Goal: Task Accomplishment & Management: Manage account settings

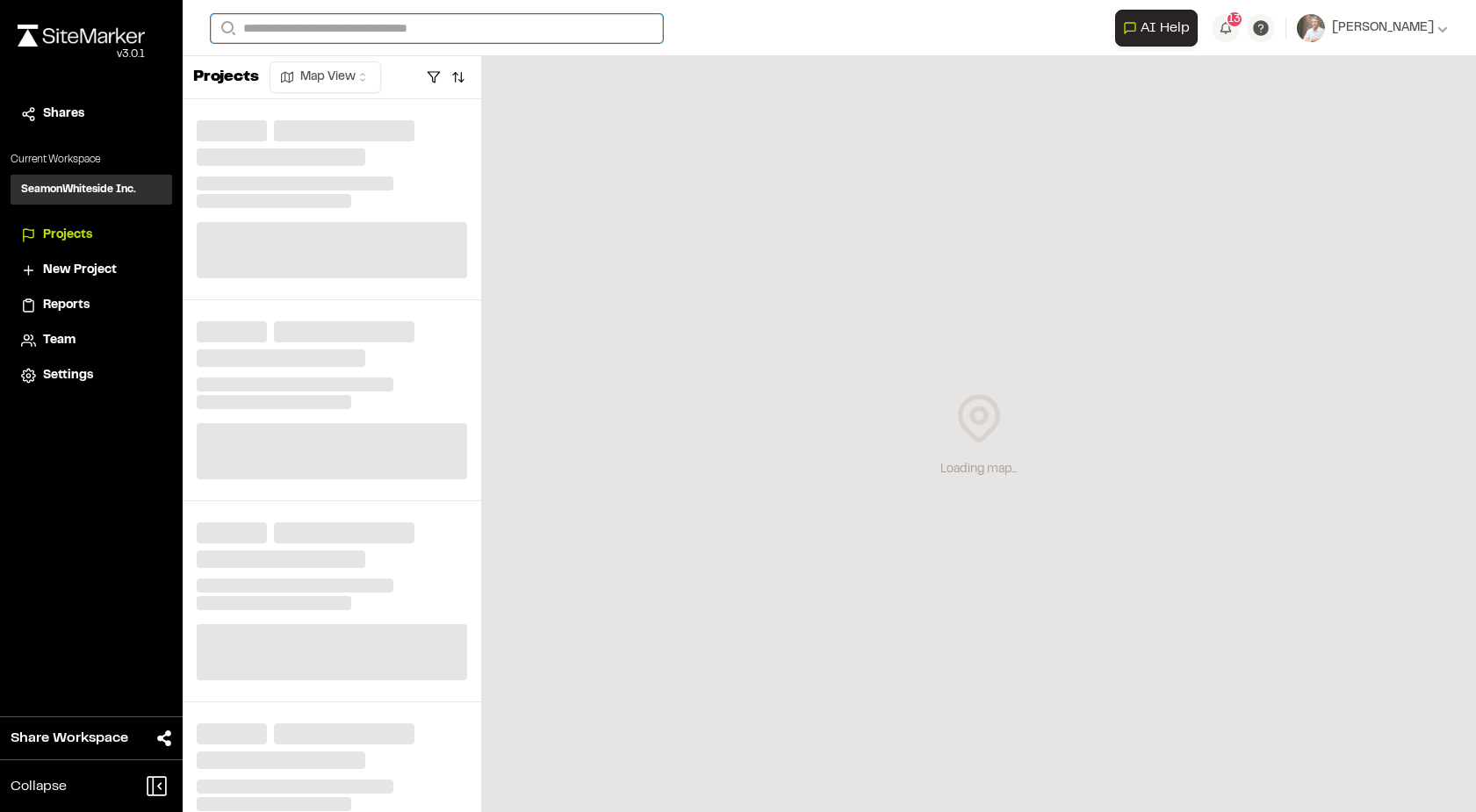
click at [365, 24] on input "Search" at bounding box center [436, 28] width 452 height 29
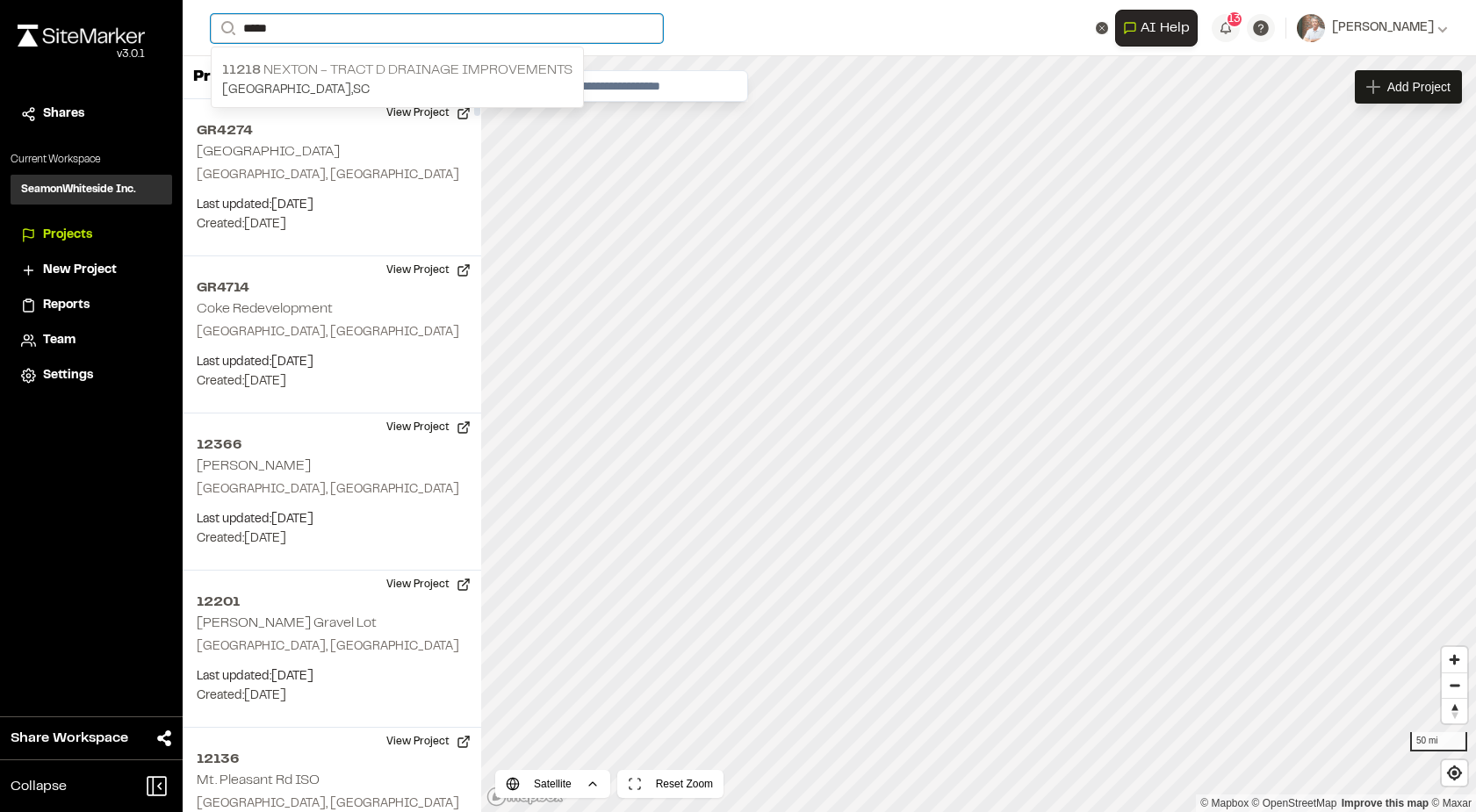
type input "*****"
click at [294, 67] on p "11218 Nexton - Tract D Drainage Improvements" at bounding box center [398, 69] width 350 height 21
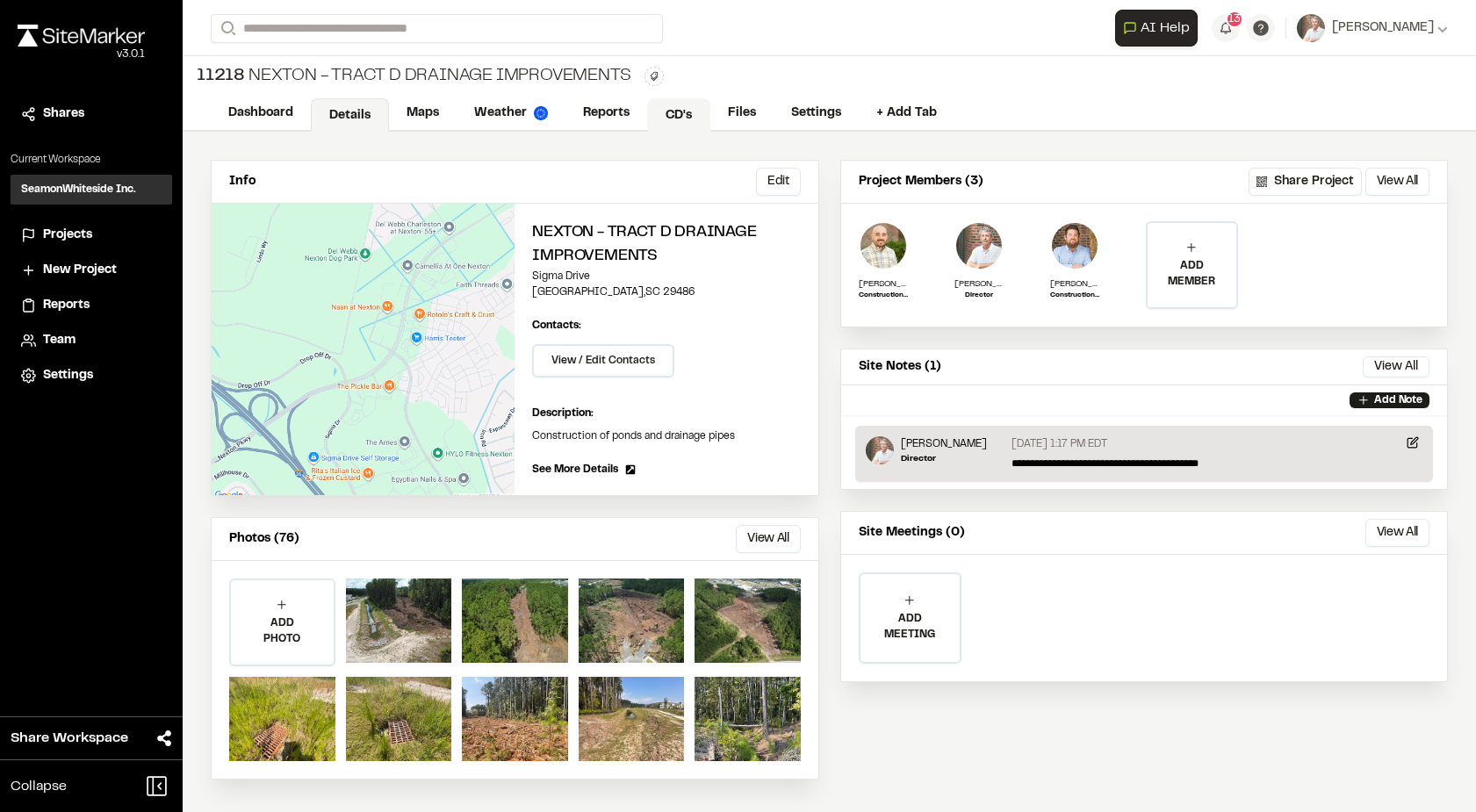
click at [692, 106] on link "CD's" at bounding box center [679, 115] width 63 height 34
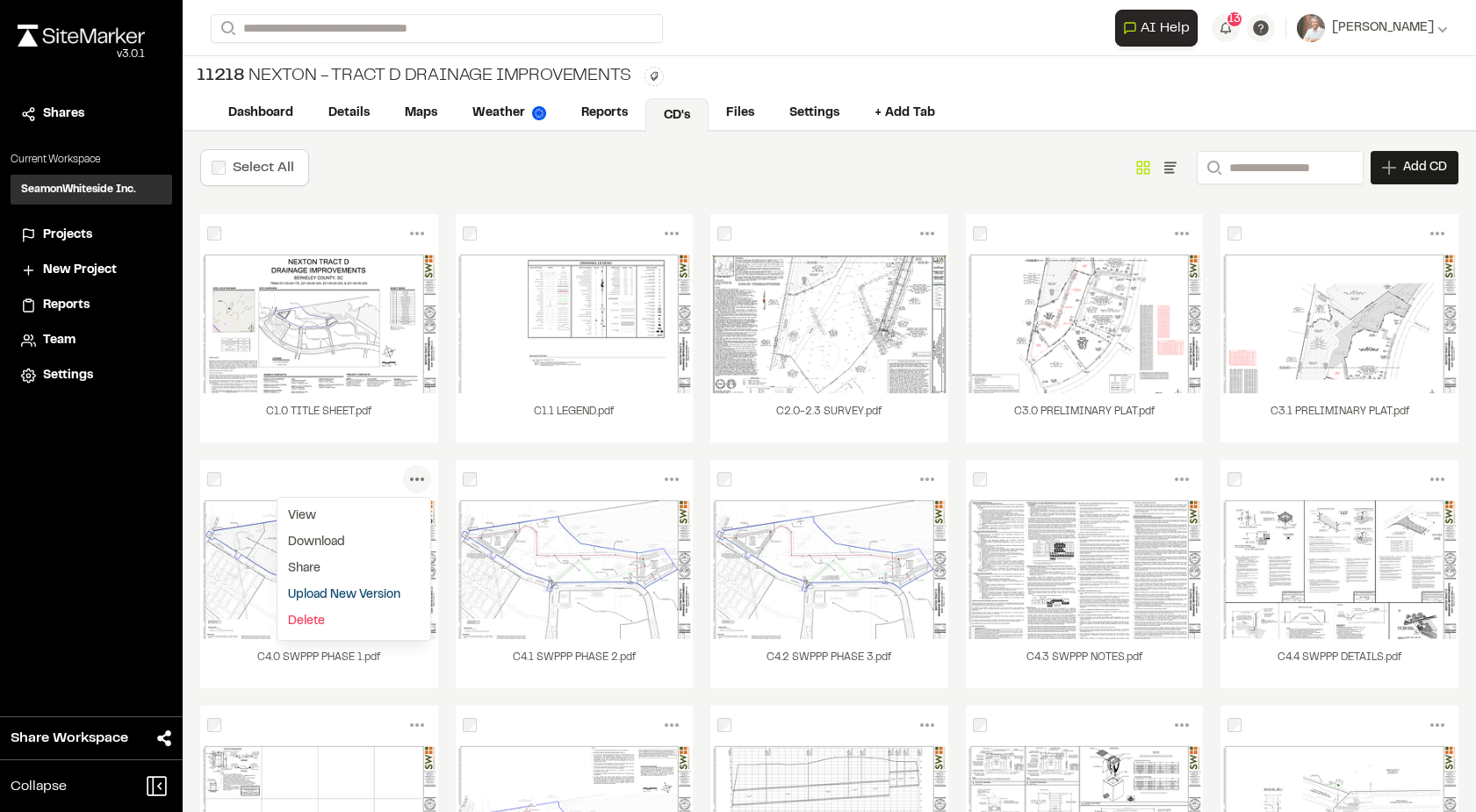
click at [368, 399] on div "C1.0 TITLE SHEET.pdf" at bounding box center [319, 418] width 238 height 49
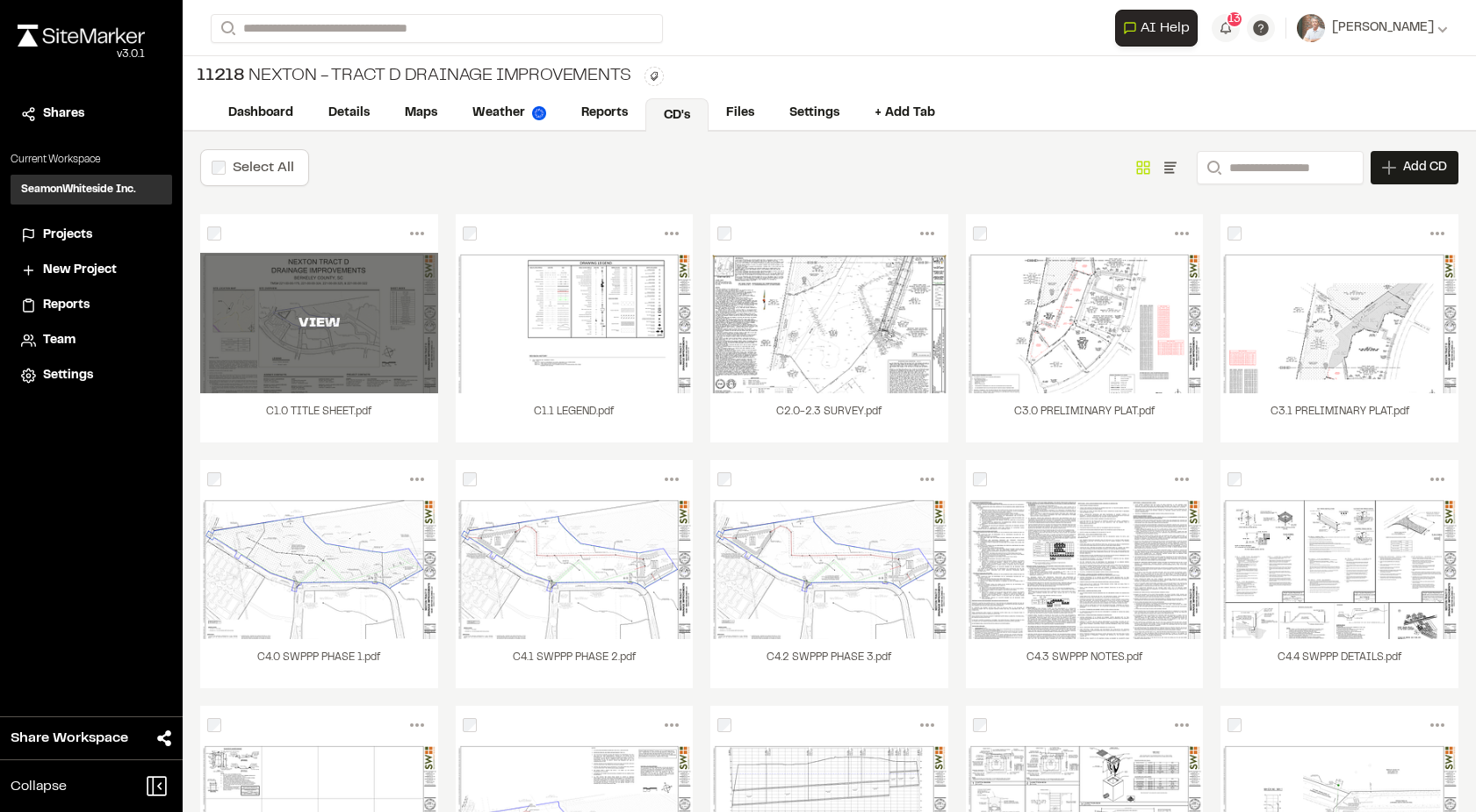
click at [272, 354] on div "VIEW" at bounding box center [319, 323] width 238 height 140
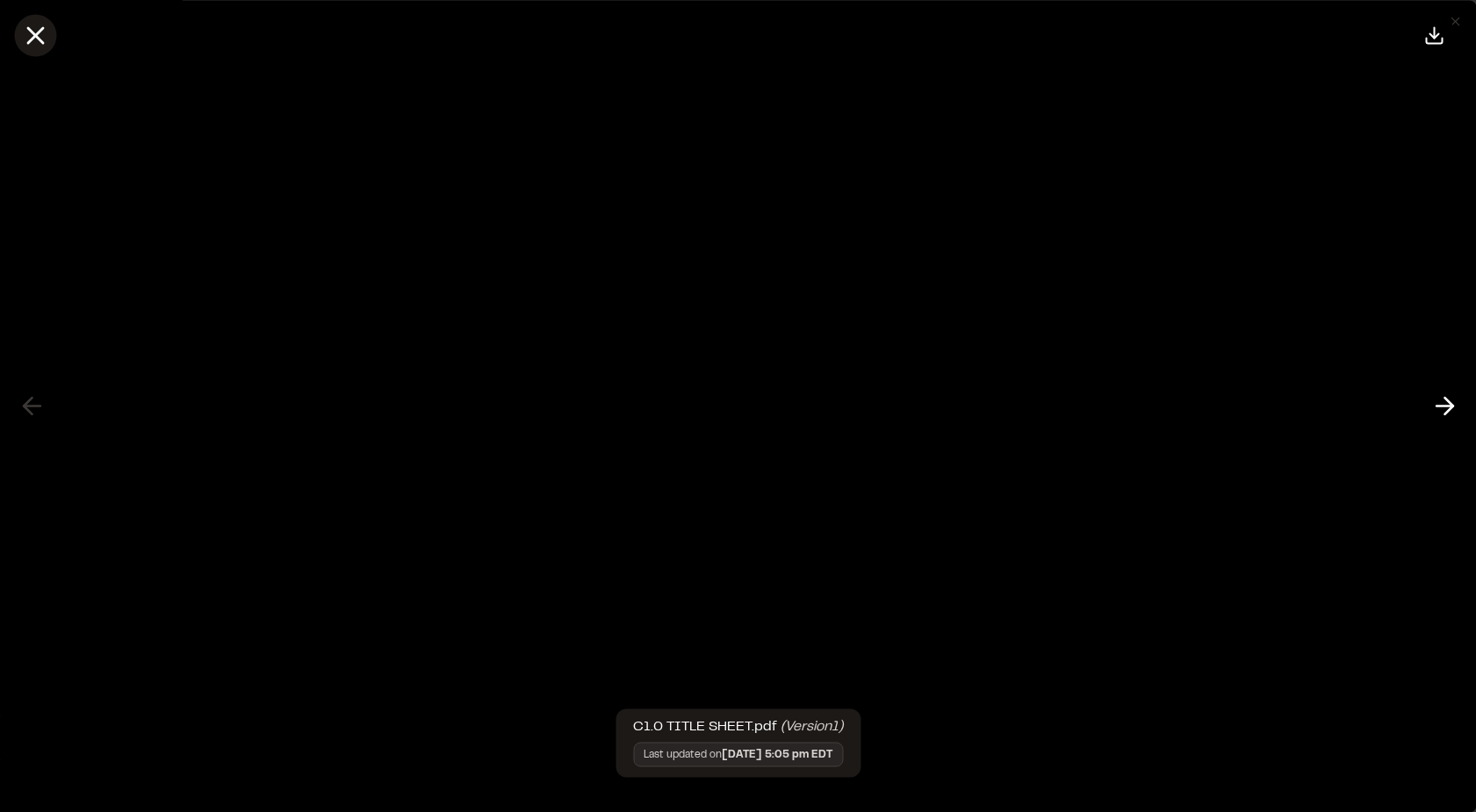
click at [28, 36] on icon at bounding box center [35, 35] width 30 height 30
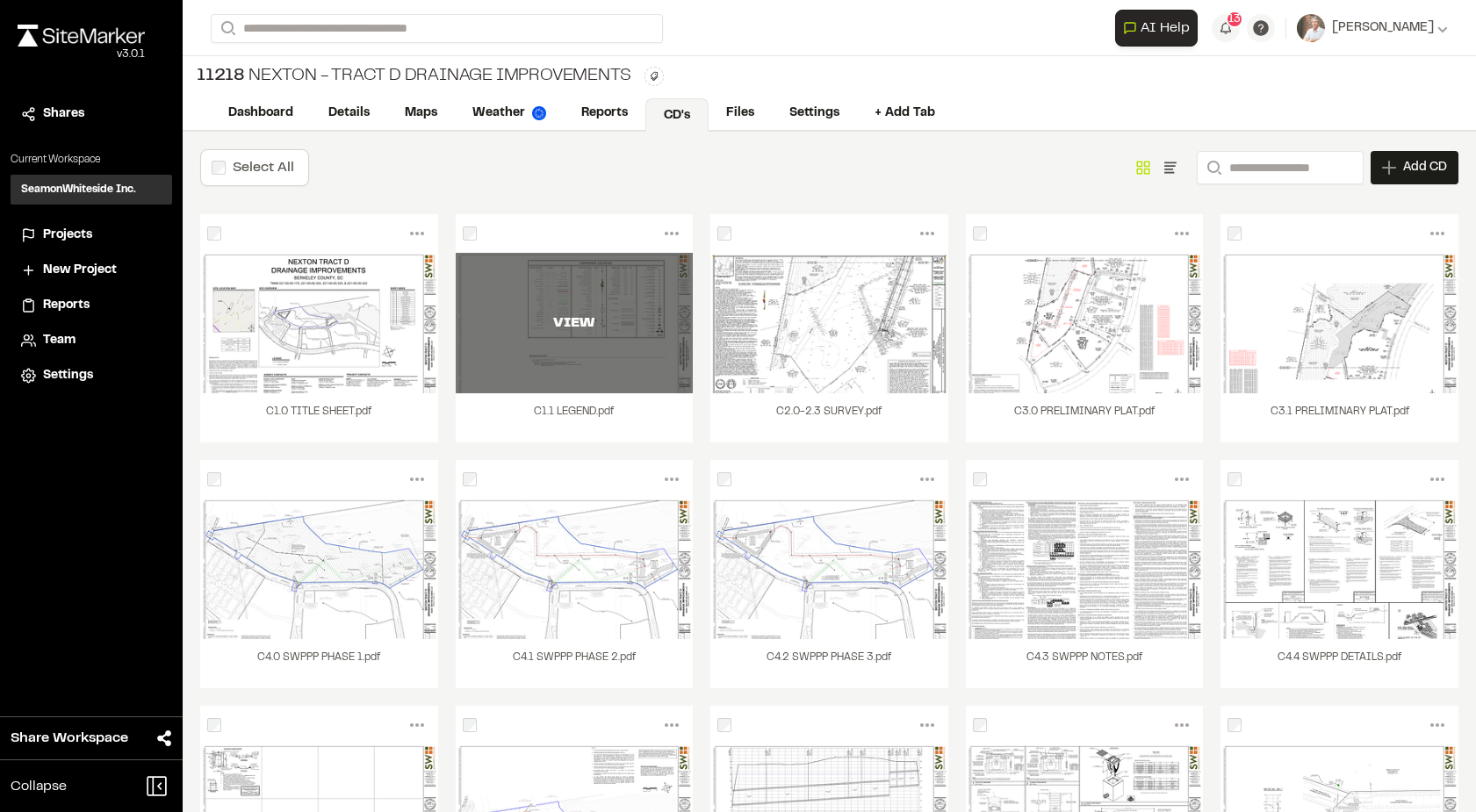
click at [587, 369] on div "VIEW" at bounding box center [575, 323] width 238 height 140
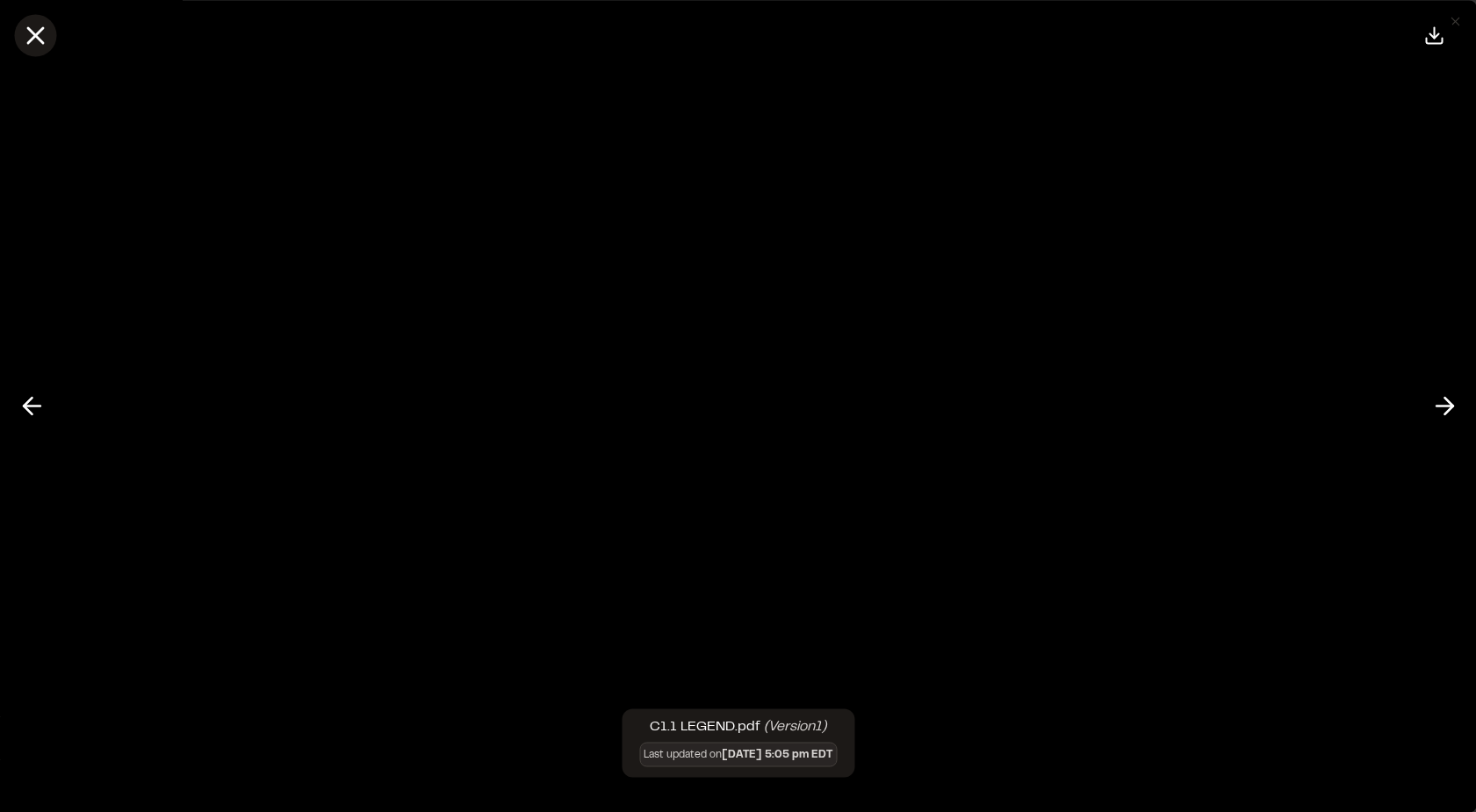
click at [32, 35] on icon at bounding box center [35, 35] width 30 height 30
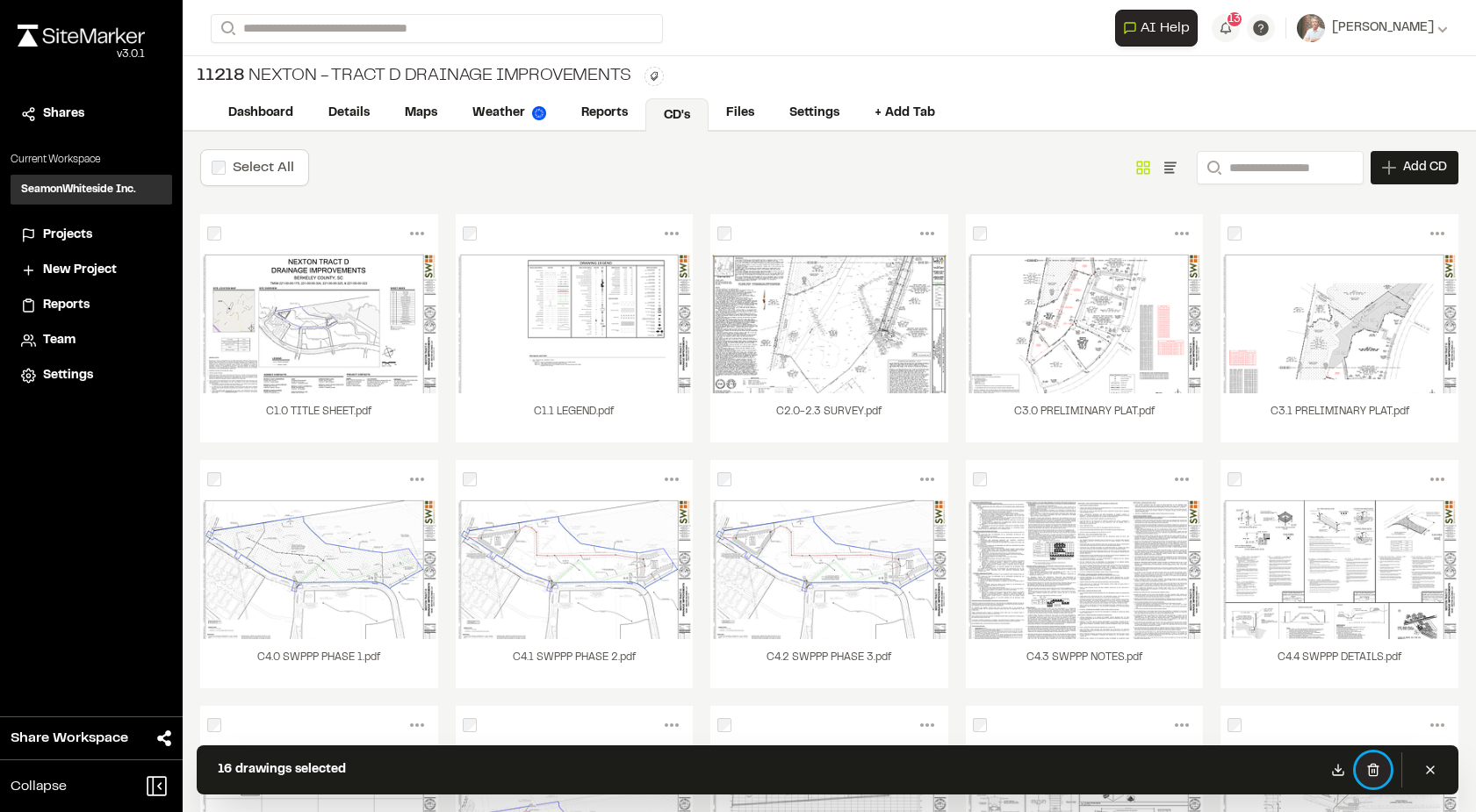
click at [1374, 775] on icon at bounding box center [1373, 769] width 8 height 12
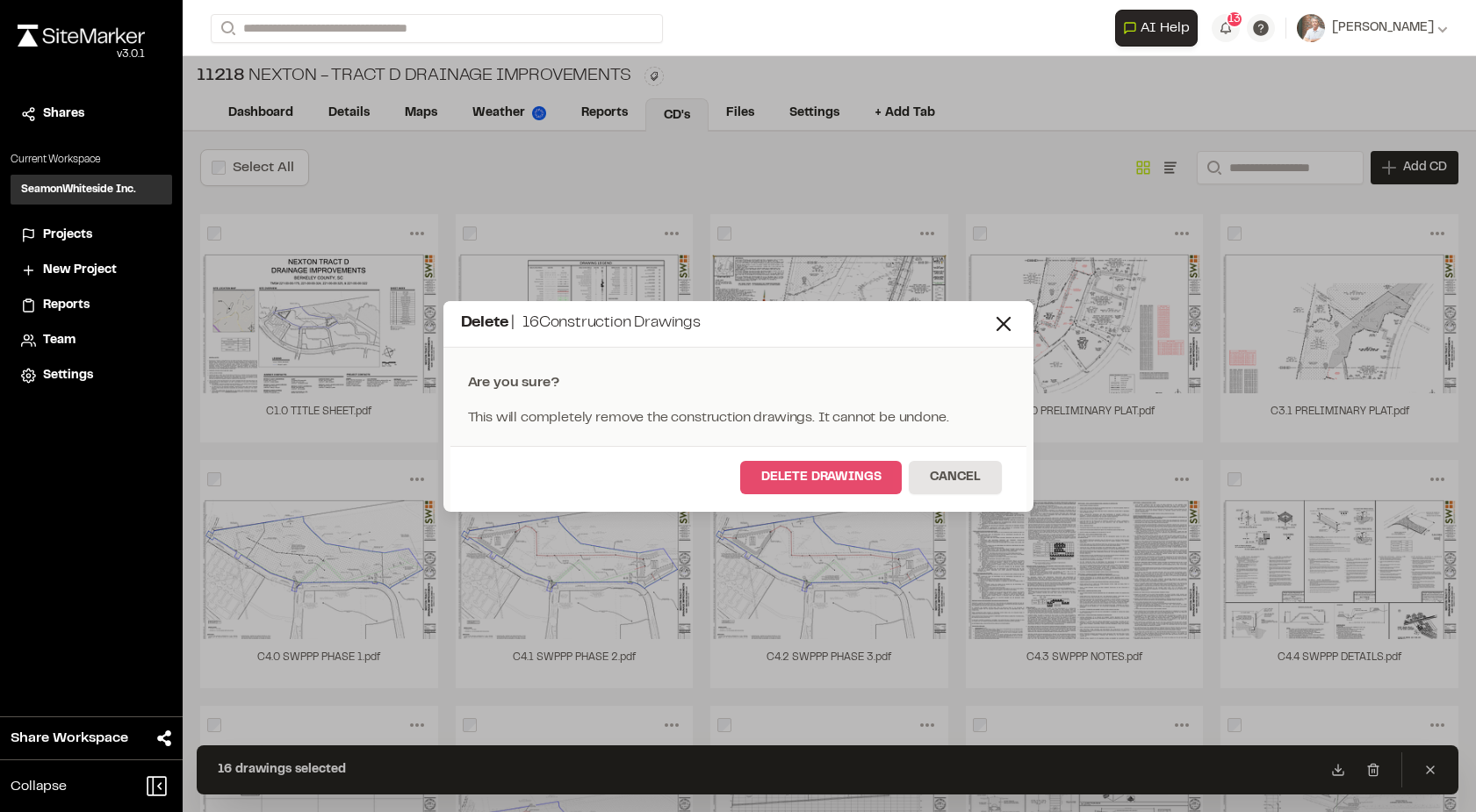
click at [826, 480] on button "Delete Drawings" at bounding box center [821, 478] width 162 height 34
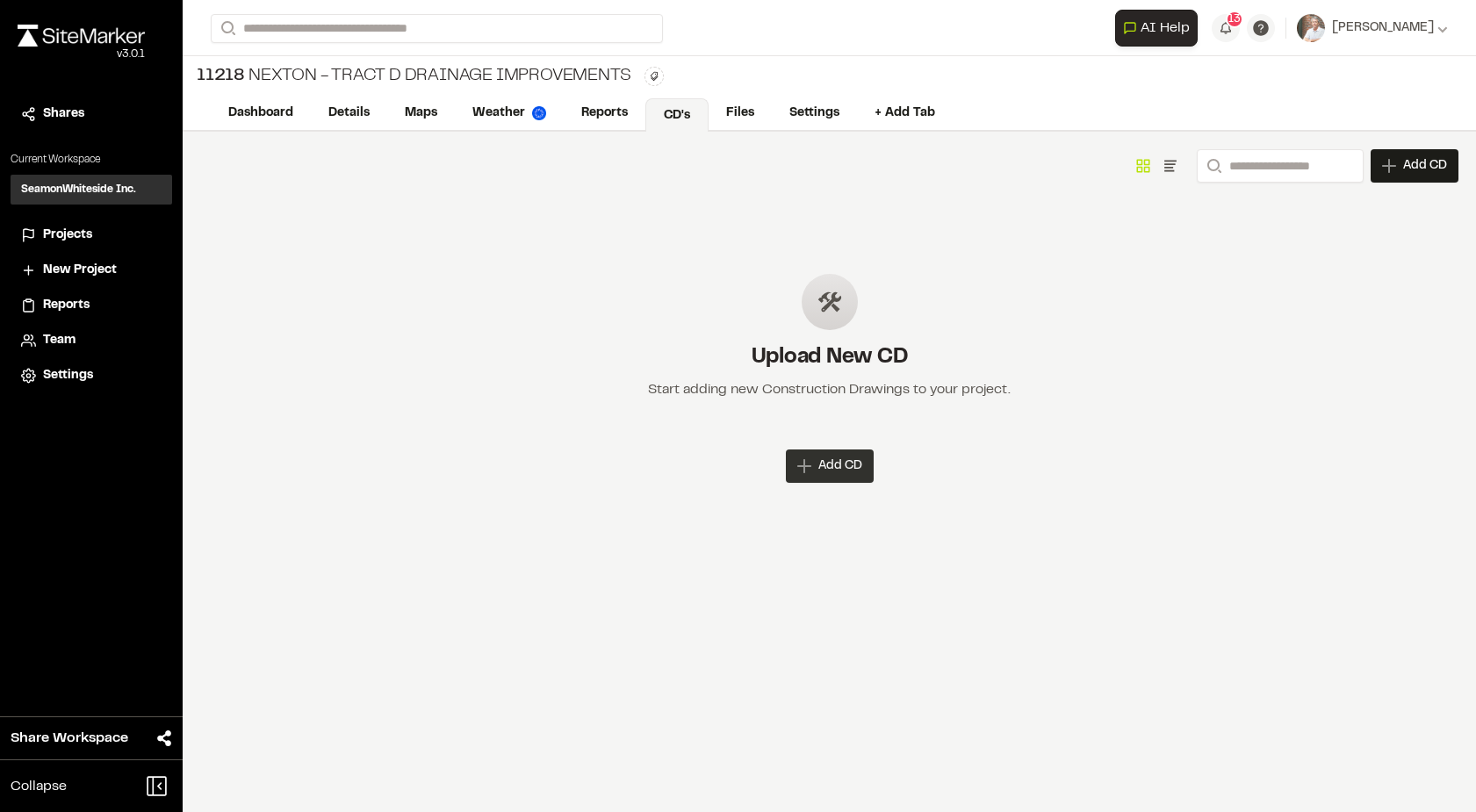
click at [855, 462] on span "Add CD" at bounding box center [840, 466] width 44 height 18
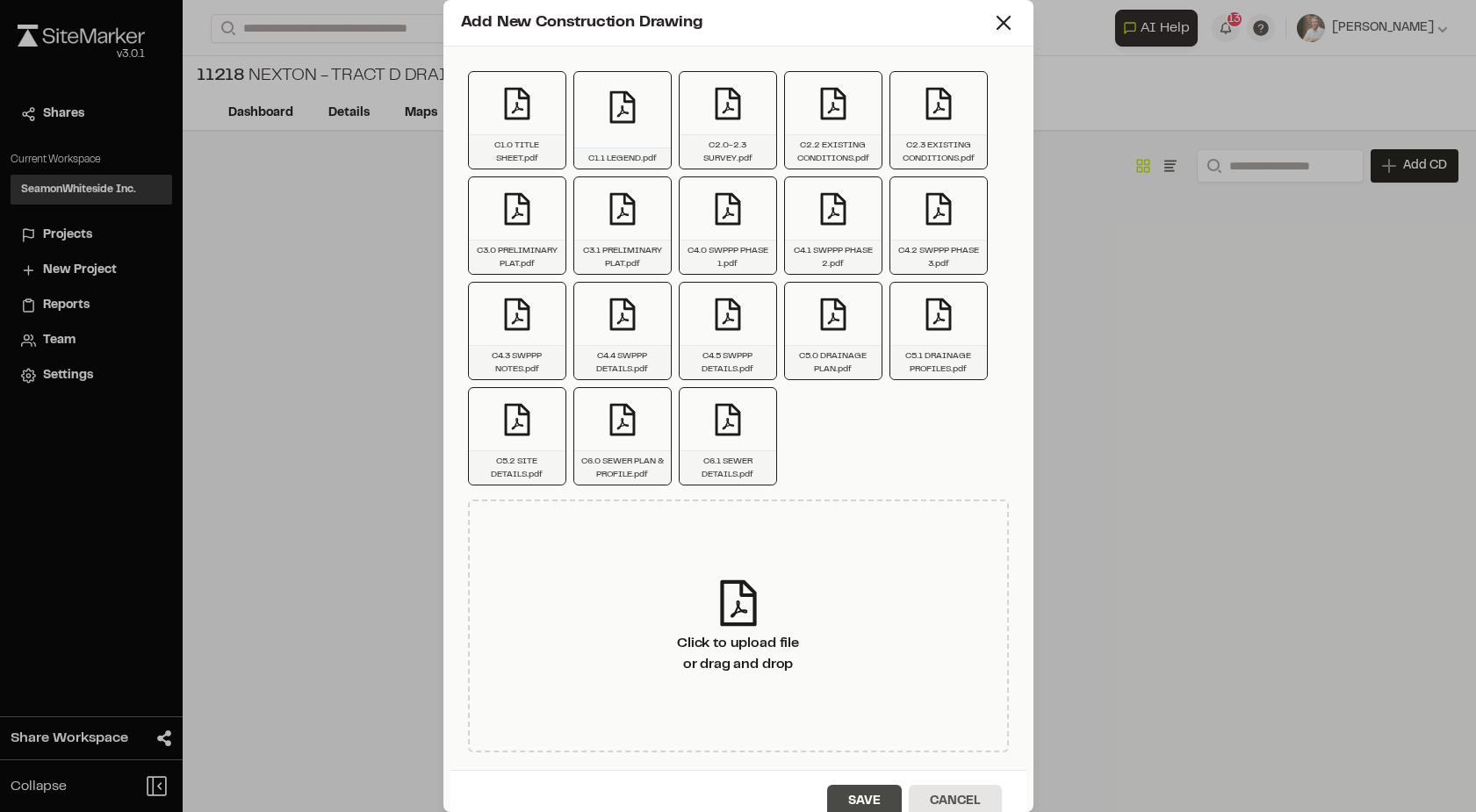
click at [862, 792] on button "Save" at bounding box center [864, 801] width 74 height 34
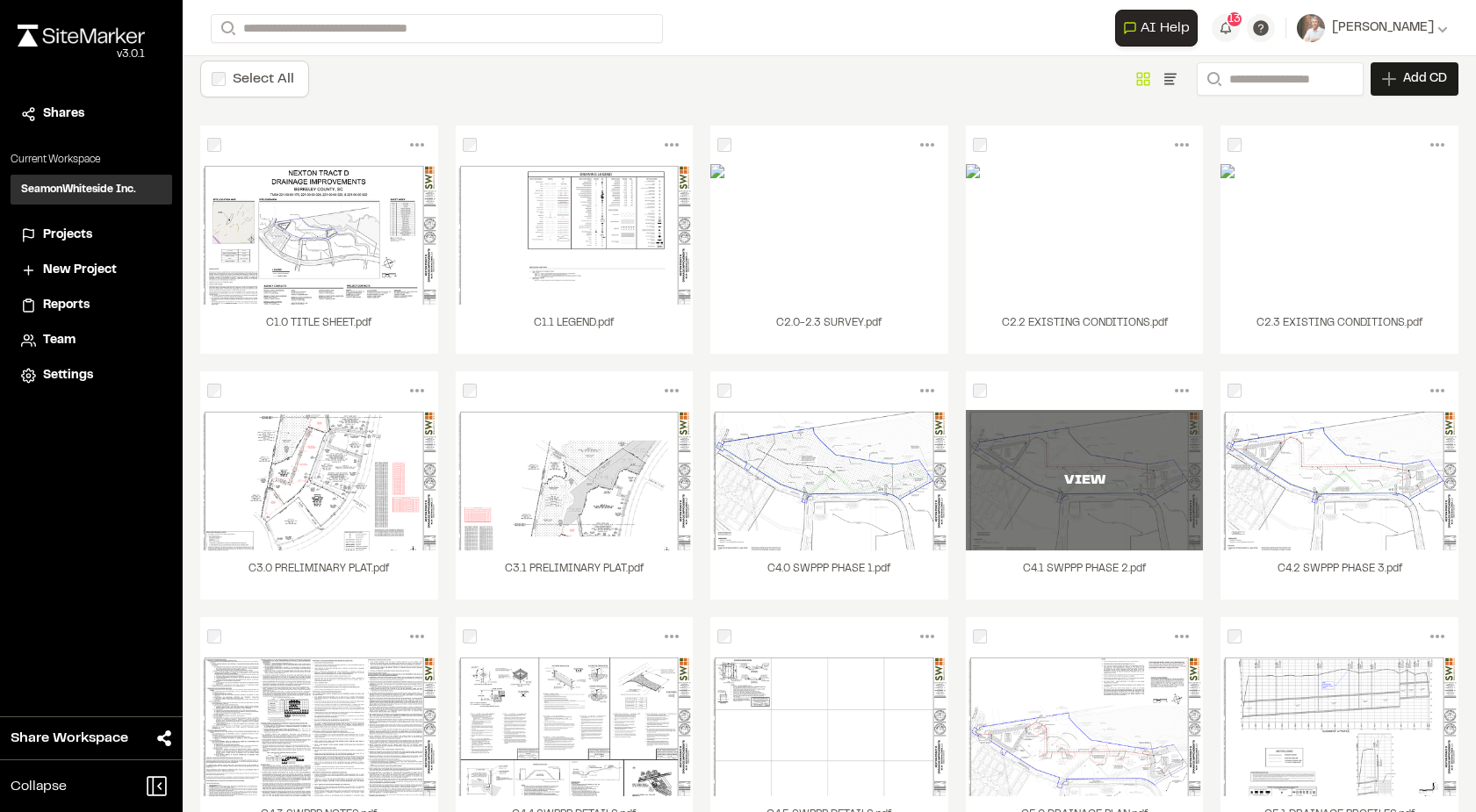
scroll to position [88, 0]
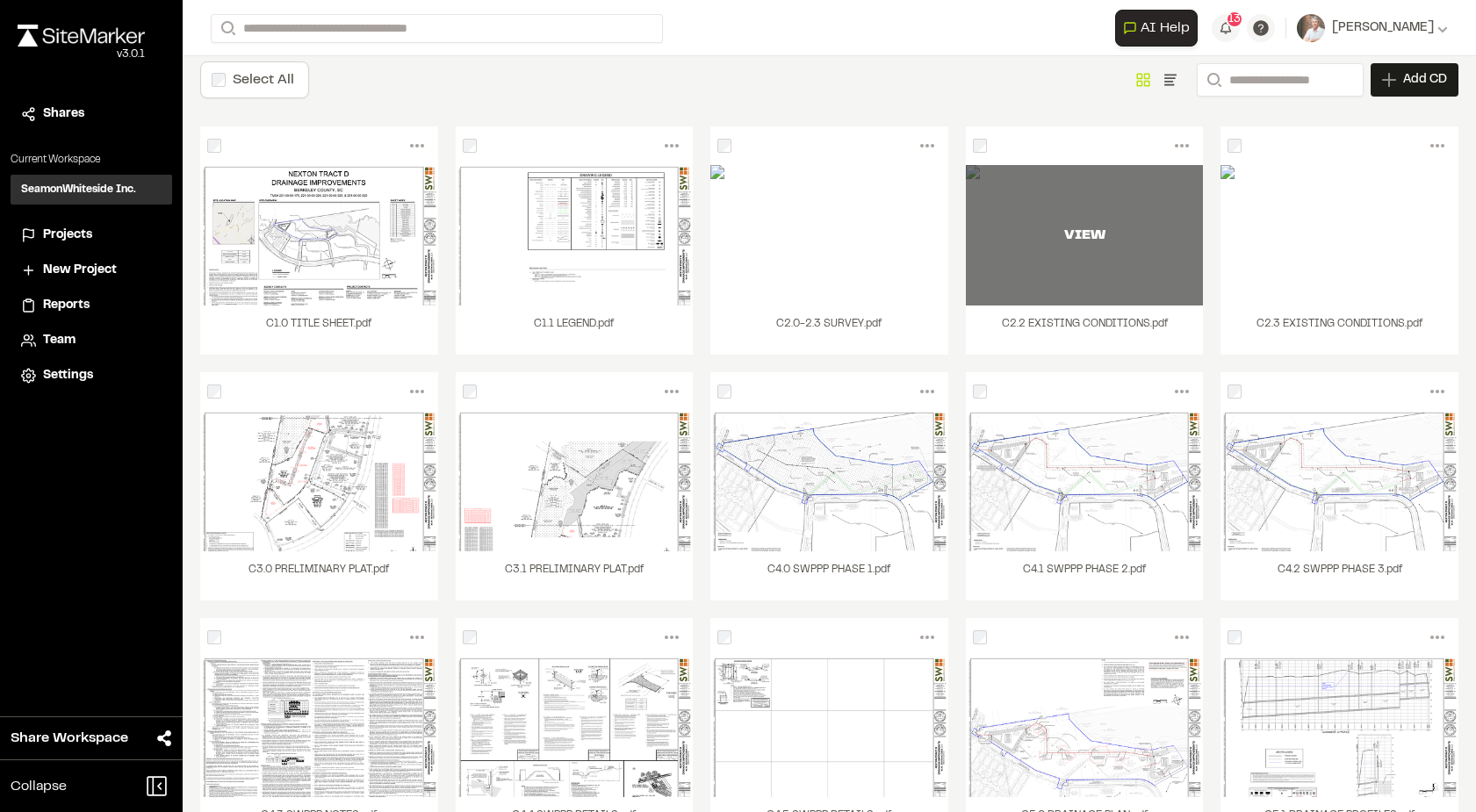
click at [1005, 305] on div "VIEW" at bounding box center [1084, 235] width 238 height 140
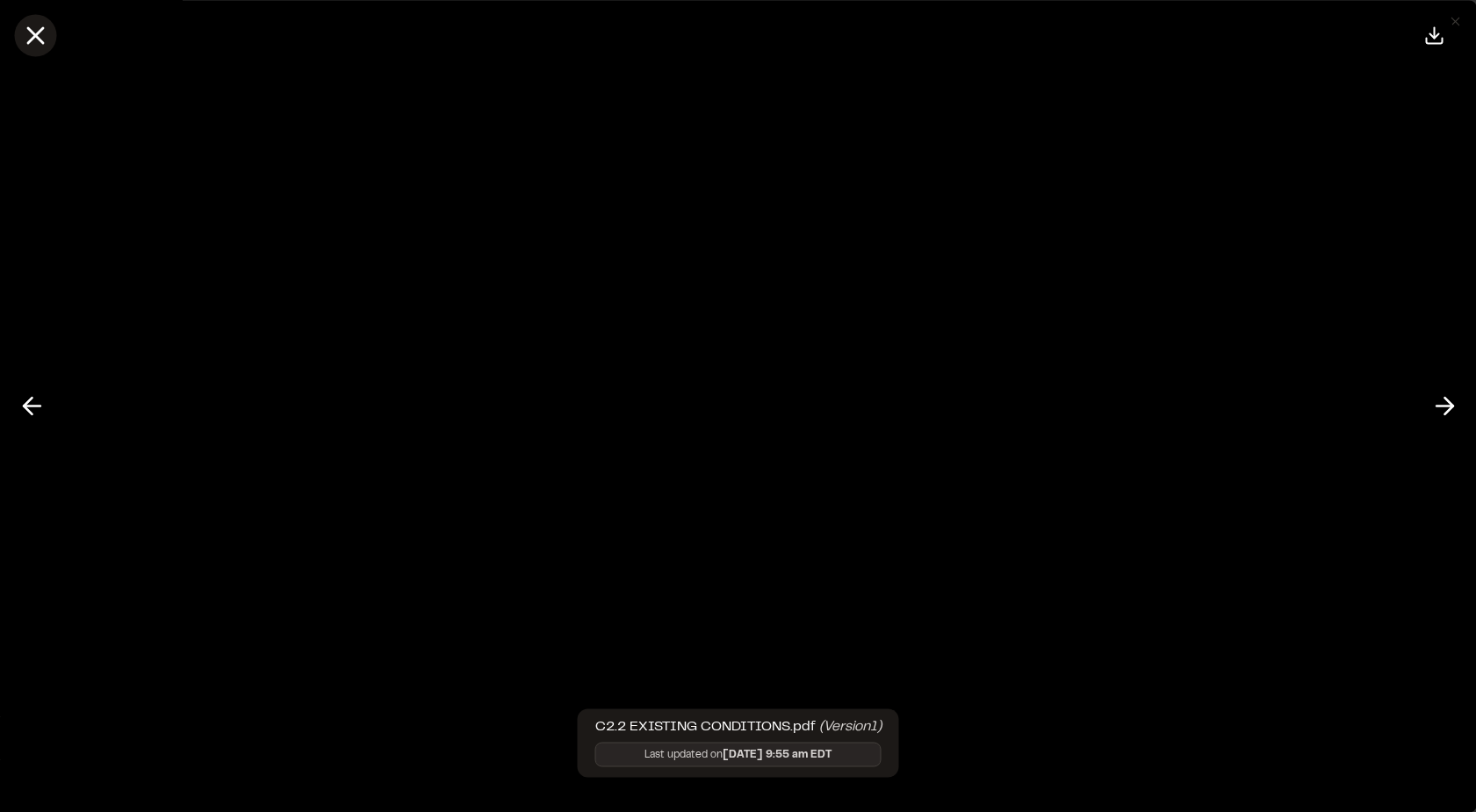
click at [33, 30] on icon at bounding box center [35, 35] width 30 height 30
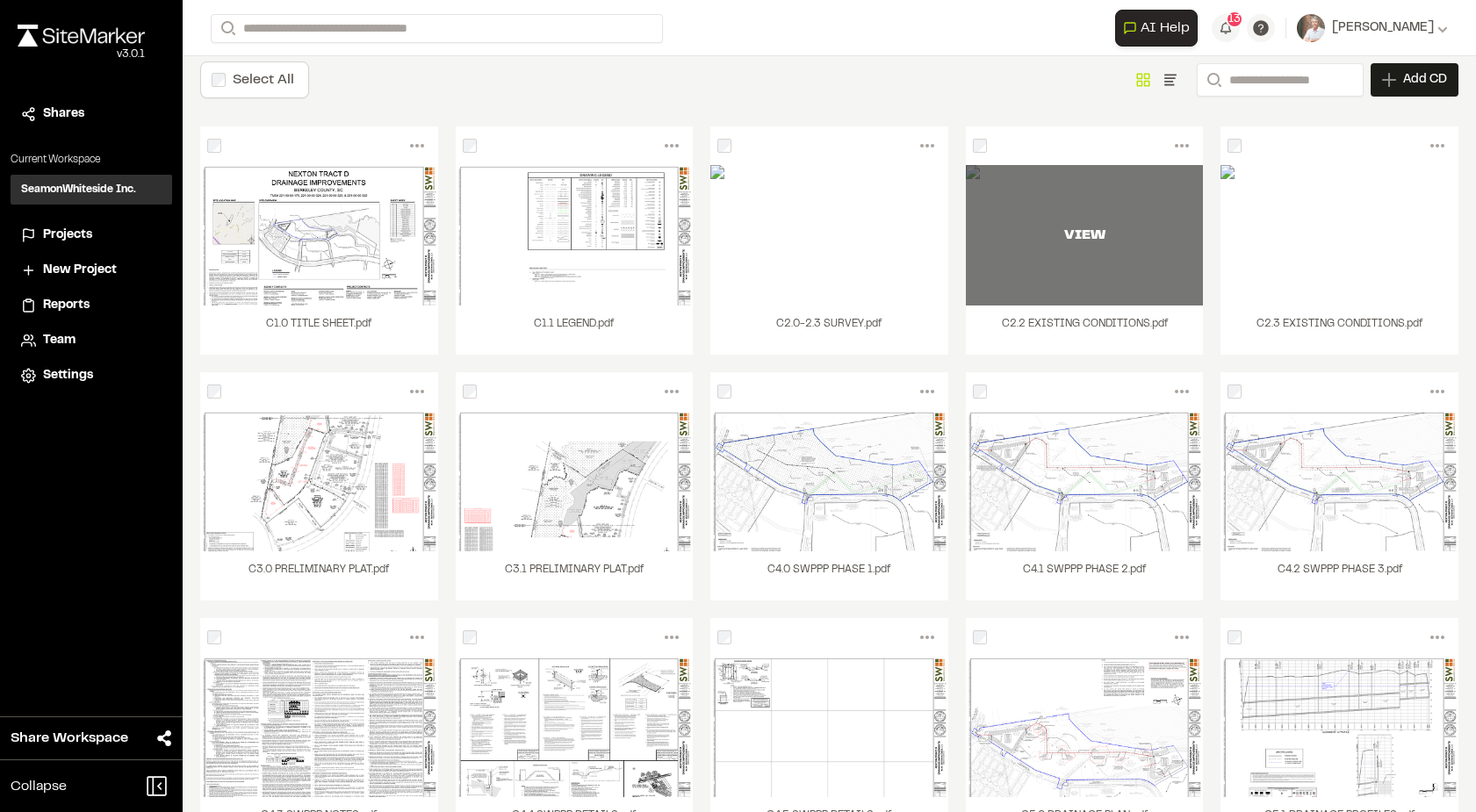
click at [1071, 266] on div "VIEW" at bounding box center [1084, 235] width 238 height 140
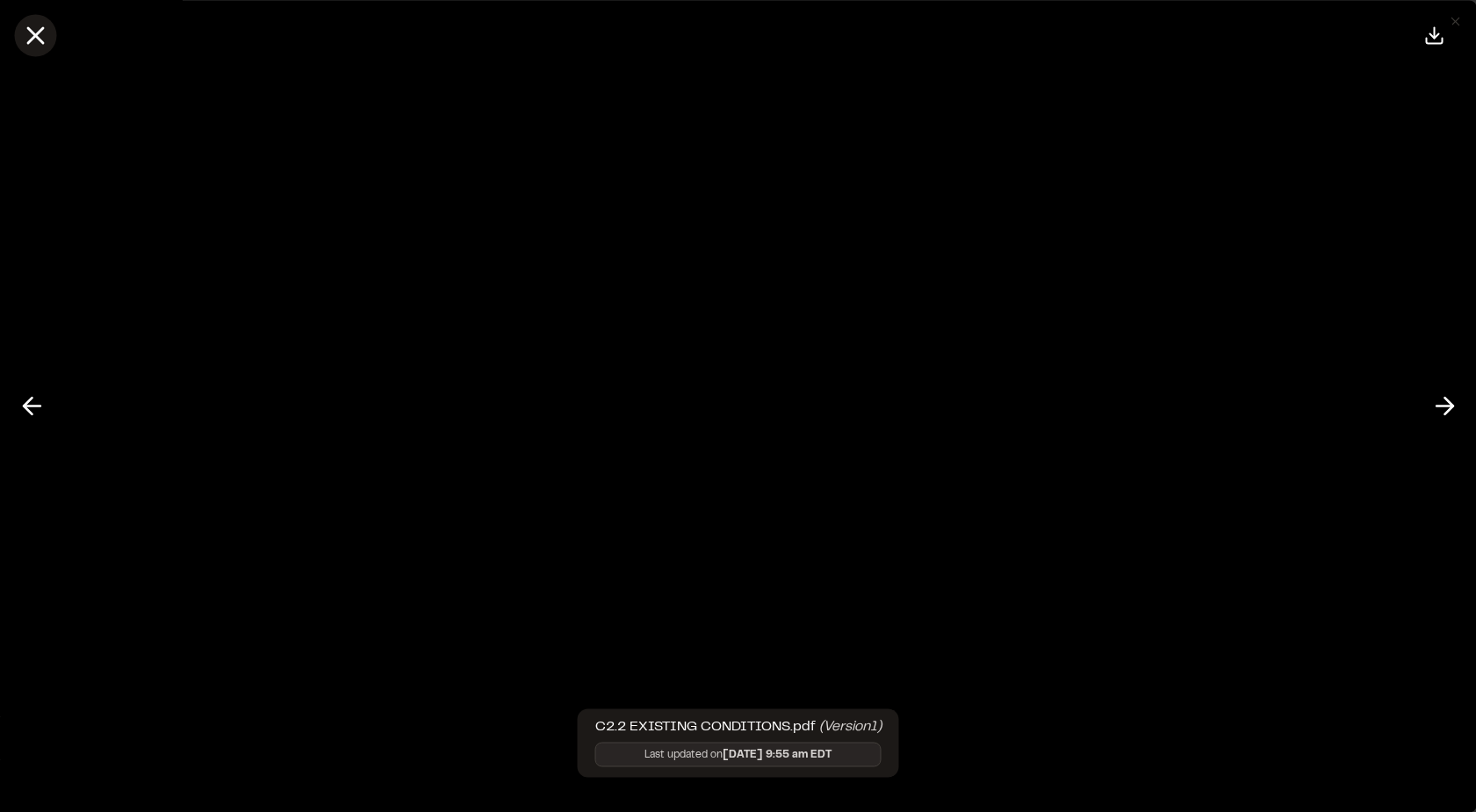
click at [42, 32] on icon at bounding box center [35, 35] width 30 height 30
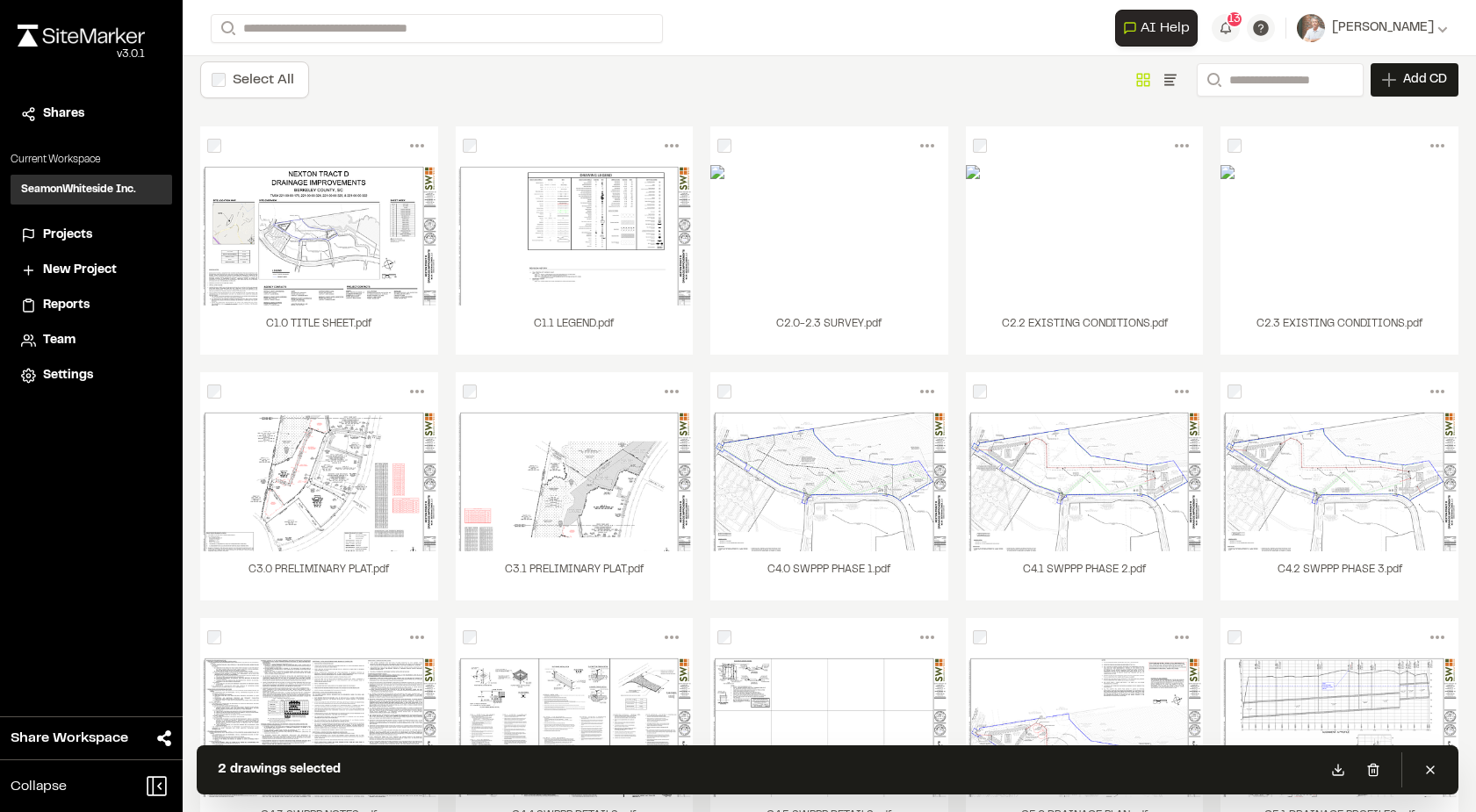
drag, startPoint x: 1152, startPoint y: 244, endPoint x: 1059, endPoint y: 114, distance: 159.8
click at [1059, 115] on div "Select All Show as Grid Show as List Search Add CD Add New Construction Drawing…" at bounding box center [829, 449] width 1293 height 812
click at [1167, 139] on icon at bounding box center [1181, 145] width 28 height 28
click at [1174, 142] on icon at bounding box center [1181, 145] width 28 height 28
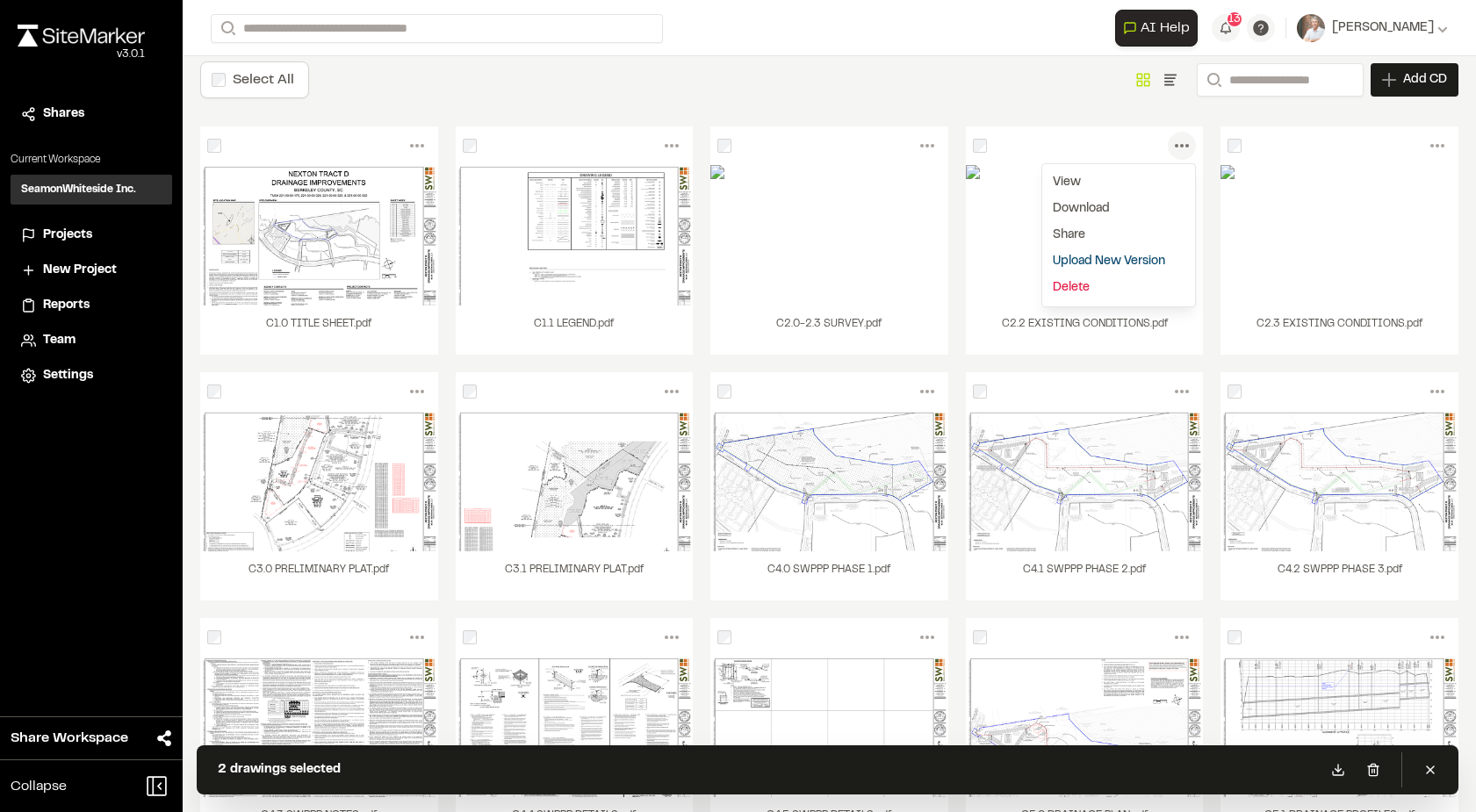
click at [1071, 282] on link "Delete" at bounding box center [1119, 288] width 152 height 27
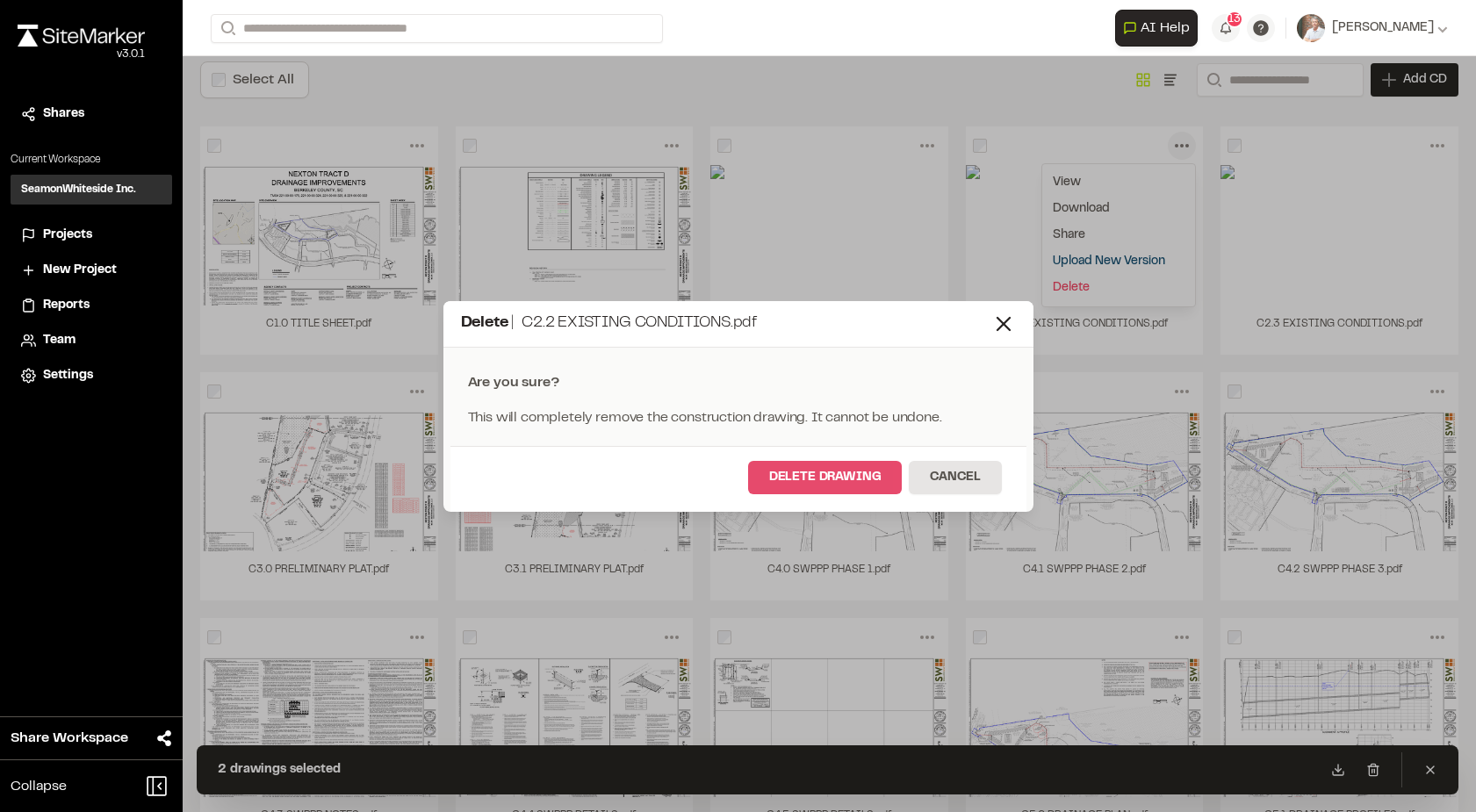
click at [851, 485] on button "Delete Drawing" at bounding box center [825, 478] width 154 height 34
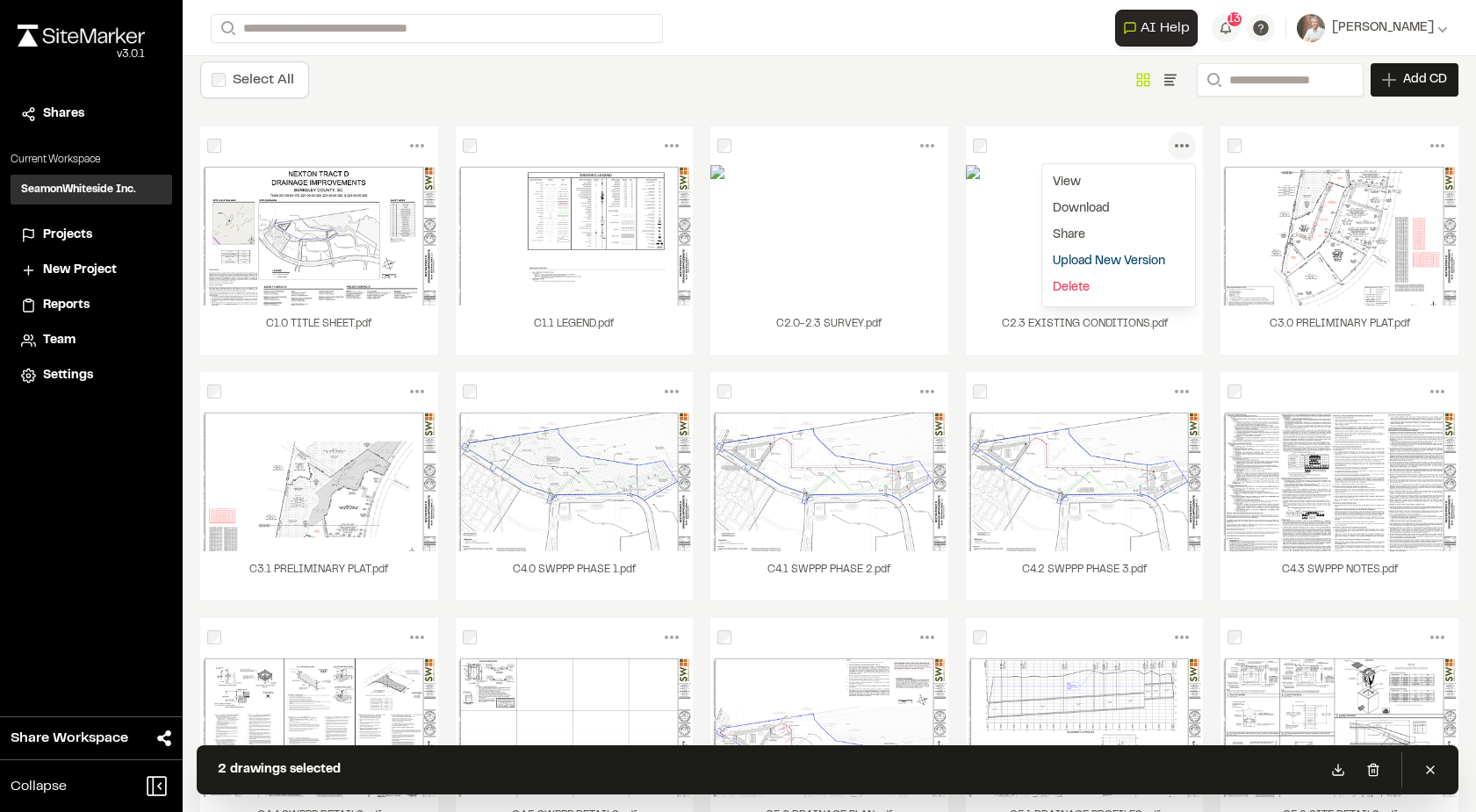
click at [1169, 143] on icon at bounding box center [1181, 145] width 28 height 28
click at [1167, 143] on icon at bounding box center [1181, 145] width 28 height 28
click at [1065, 285] on link "Delete" at bounding box center [1119, 288] width 152 height 27
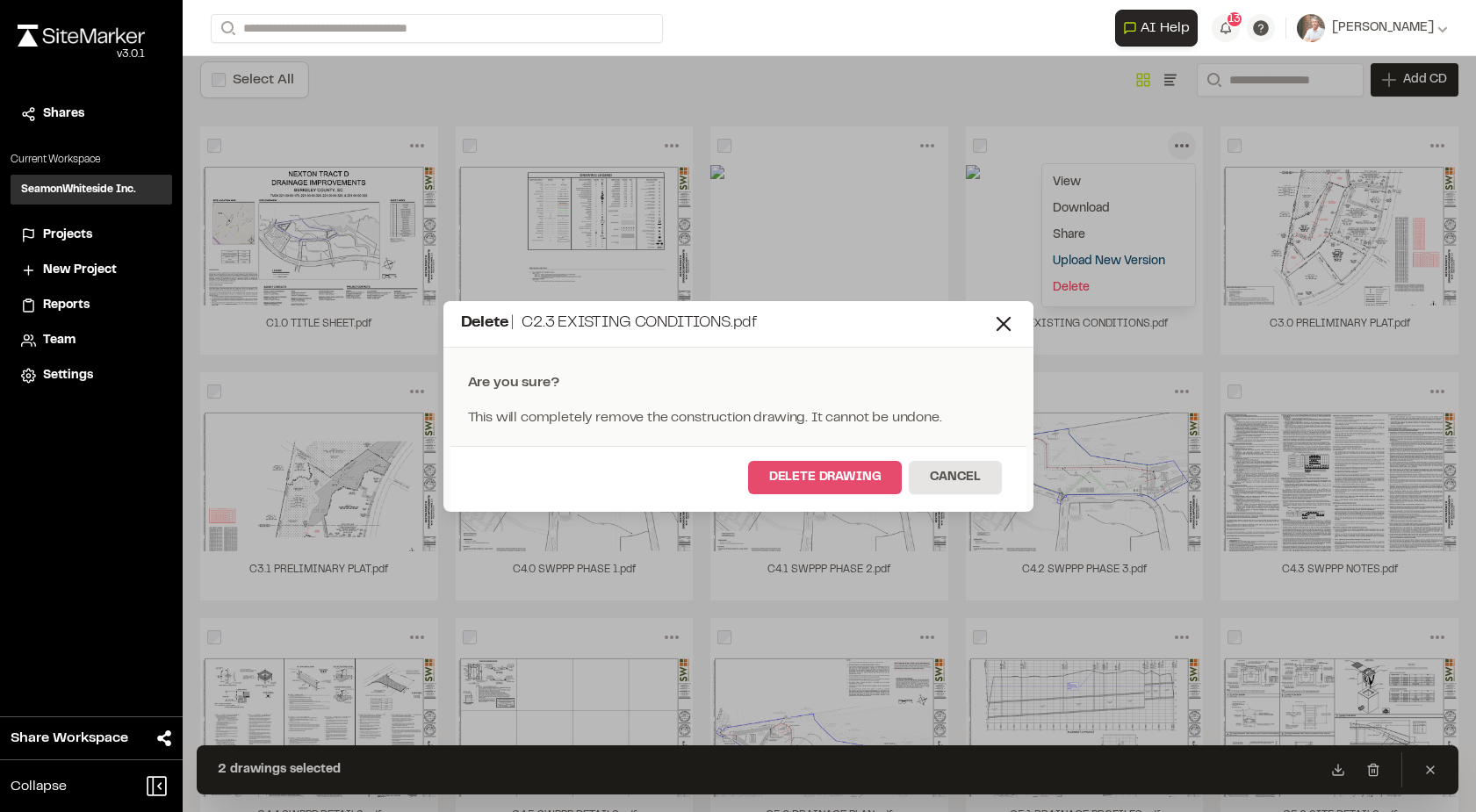
click at [840, 481] on button "Delete Drawing" at bounding box center [825, 478] width 154 height 34
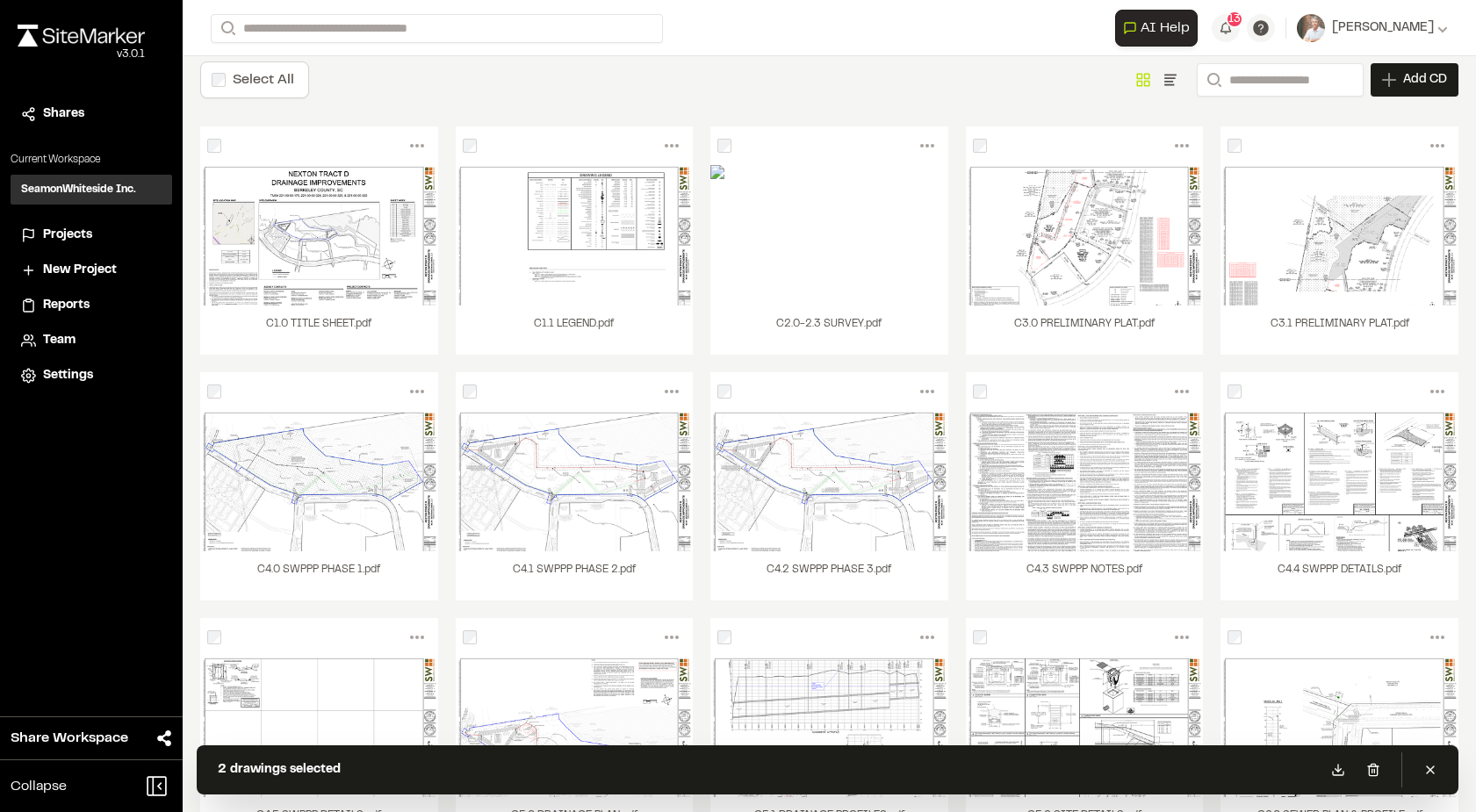
click at [644, 69] on div "Select All Show as Grid Show as List Search Add CD Add New Construction Drawing…" at bounding box center [829, 79] width 1258 height 37
click at [1424, 72] on span "Add CD" at bounding box center [1425, 80] width 44 height 18
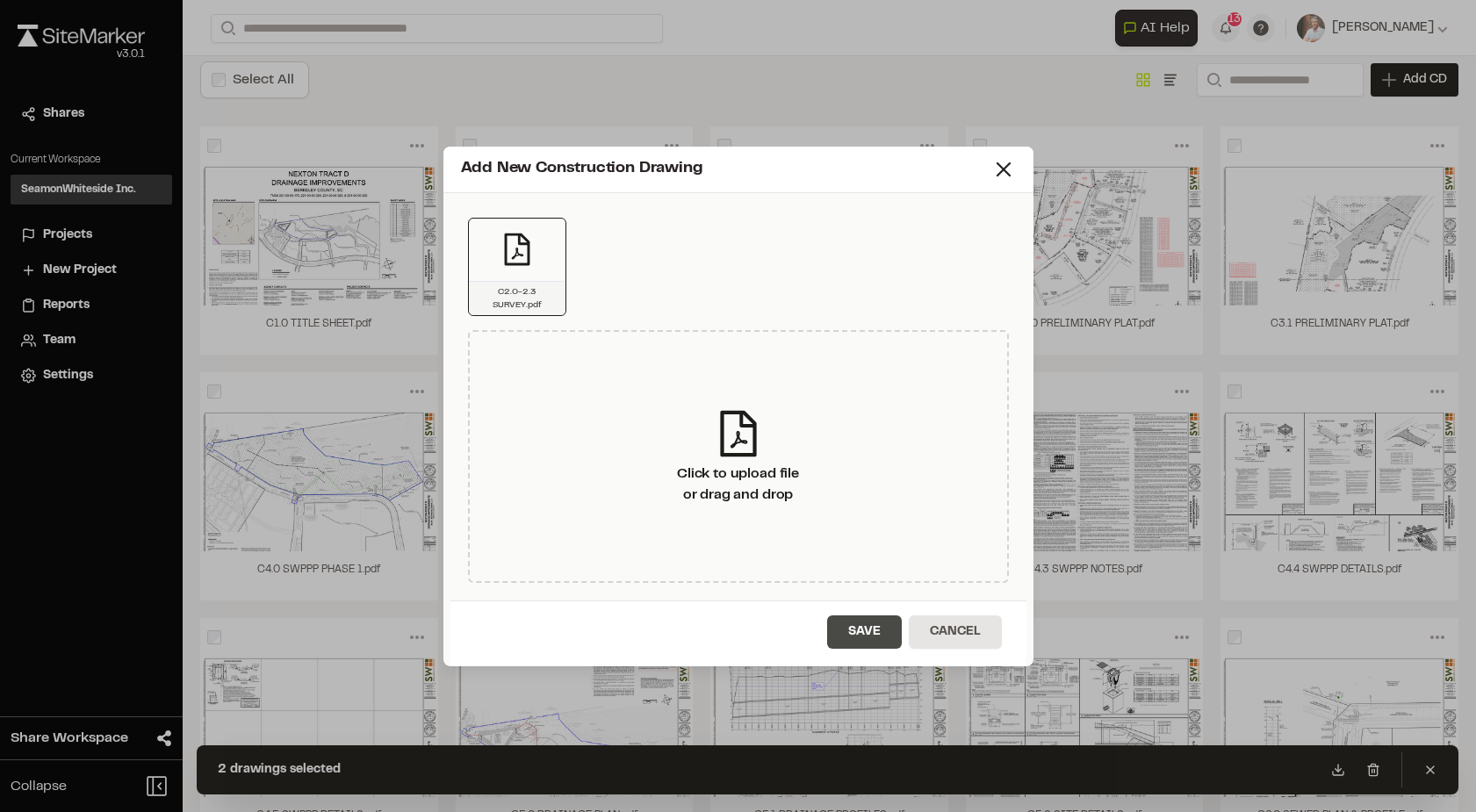
click at [861, 636] on button "Save" at bounding box center [864, 632] width 74 height 34
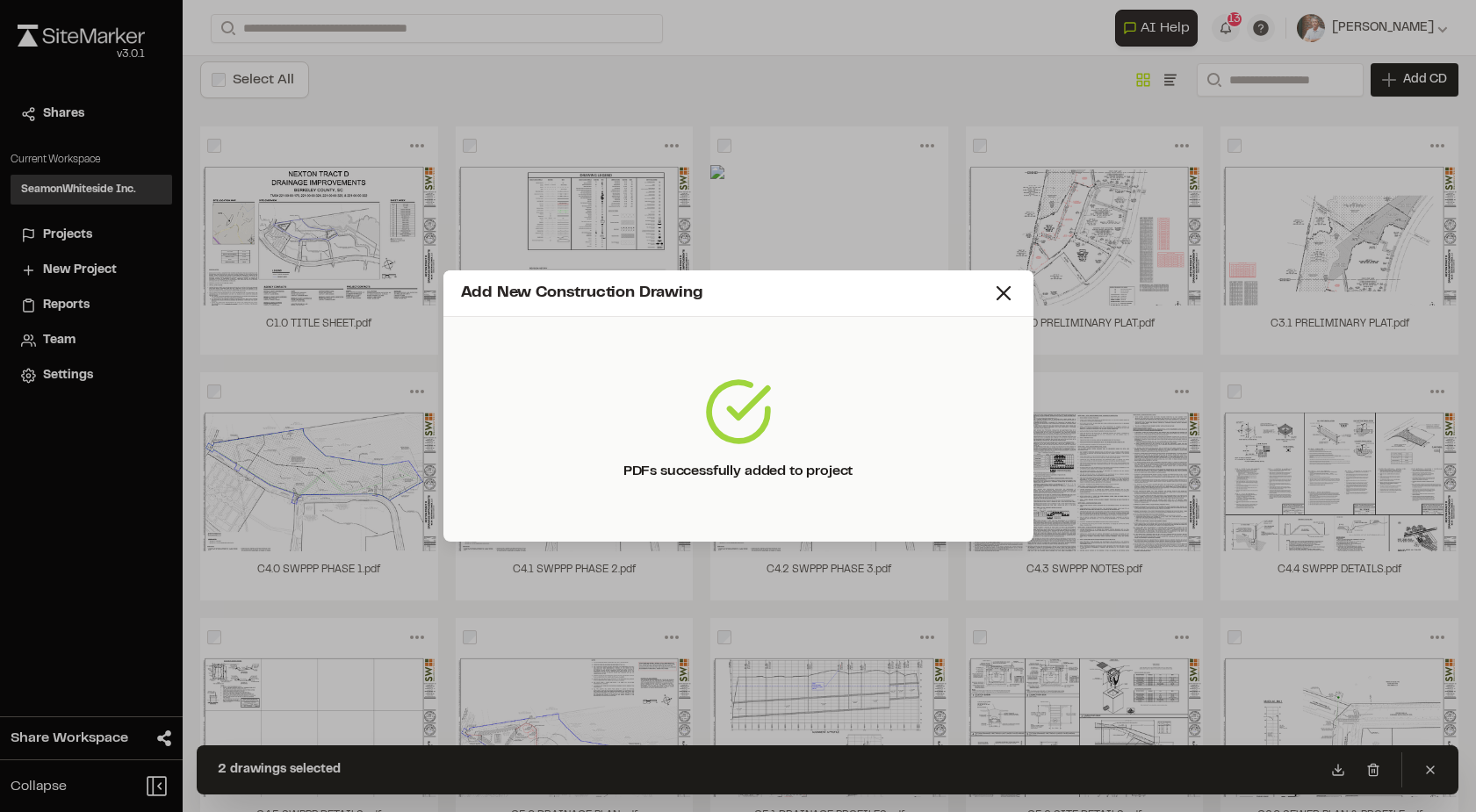
scroll to position [0, 0]
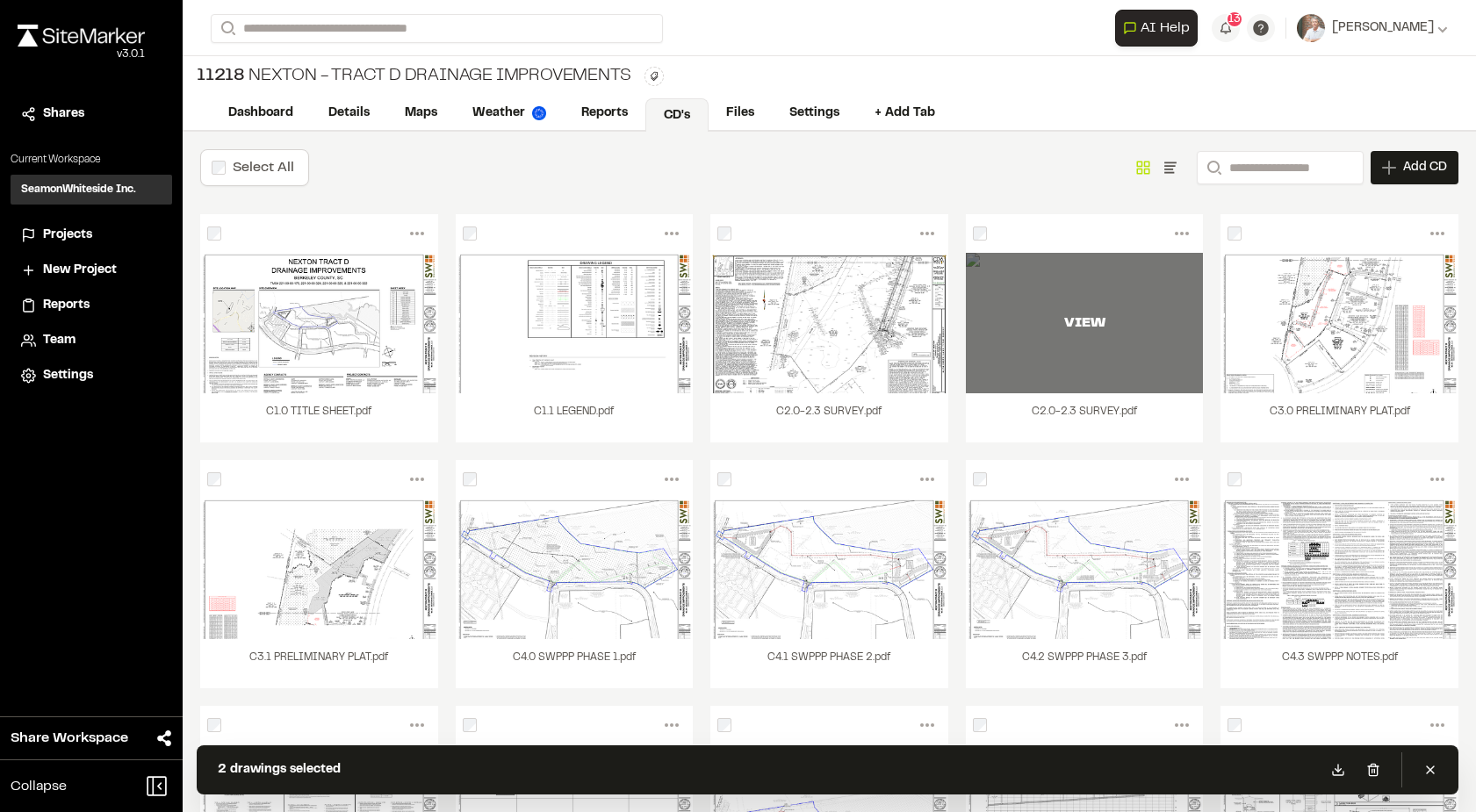
click at [1081, 347] on div "VIEW" at bounding box center [1084, 323] width 238 height 140
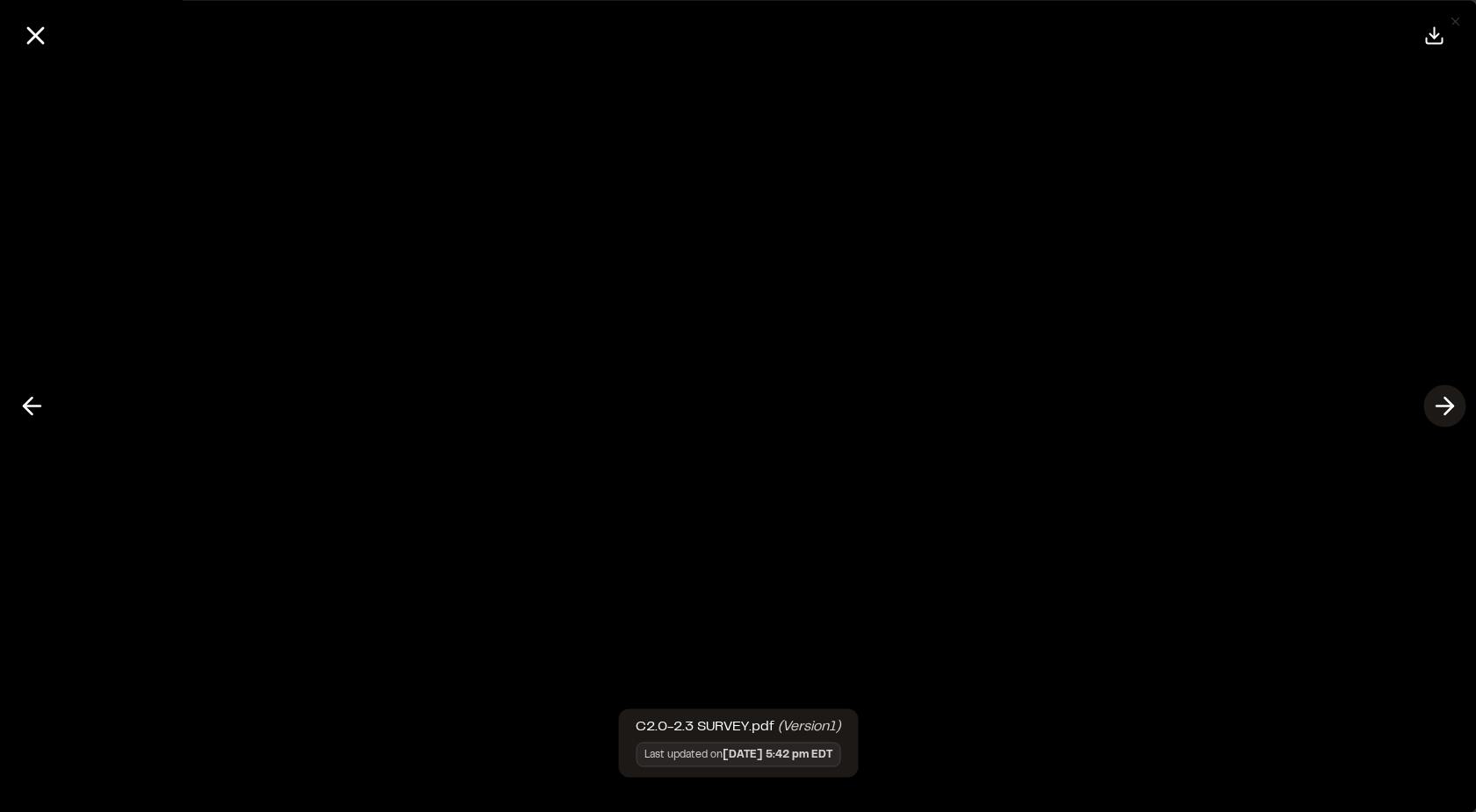
click at [1448, 408] on polyline at bounding box center [1448, 406] width 8 height 17
click at [1447, 407] on icon at bounding box center [1444, 406] width 28 height 30
click at [28, 400] on icon at bounding box center [32, 406] width 28 height 30
click at [42, 410] on icon at bounding box center [32, 406] width 28 height 30
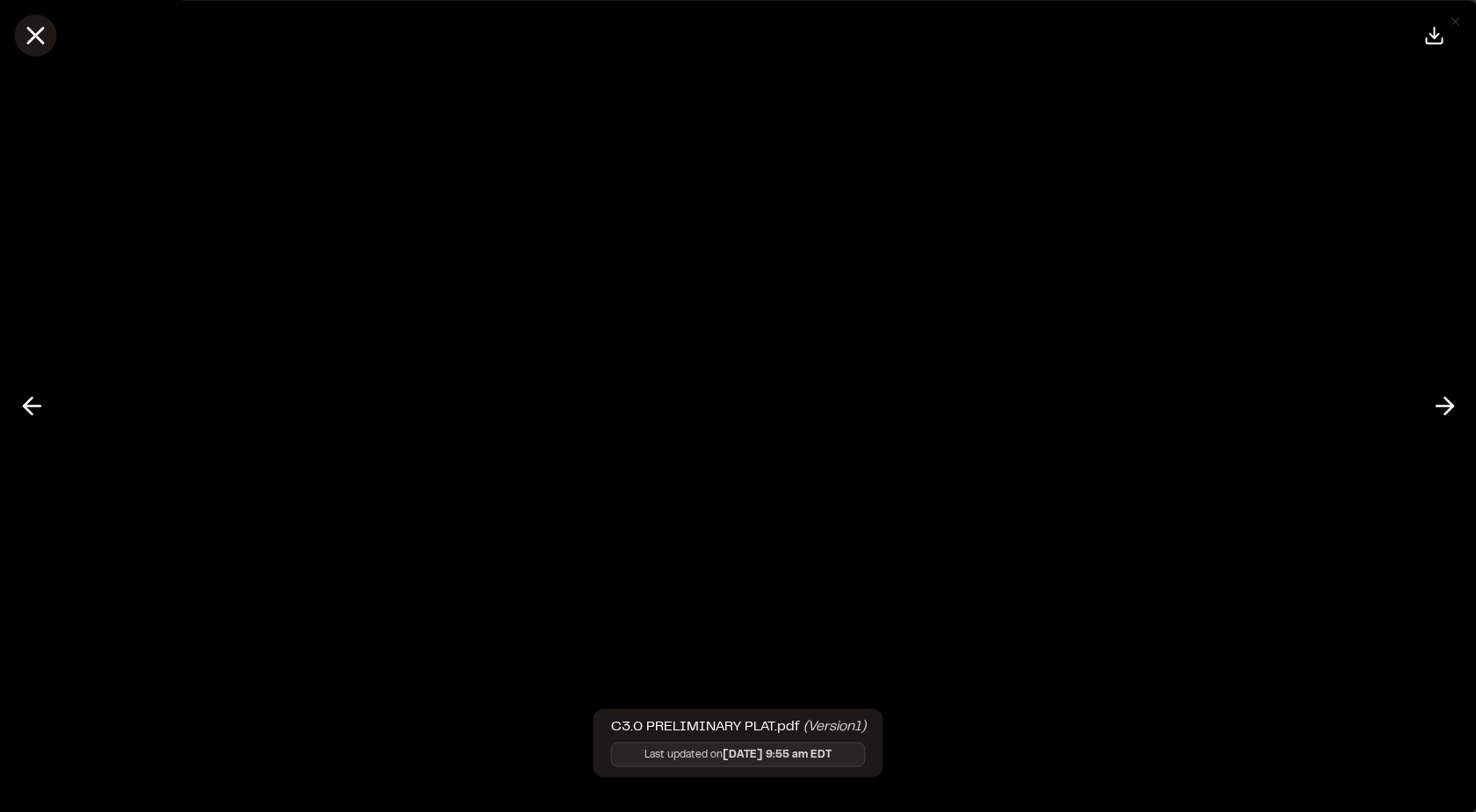
click at [48, 36] on icon at bounding box center [35, 35] width 30 height 30
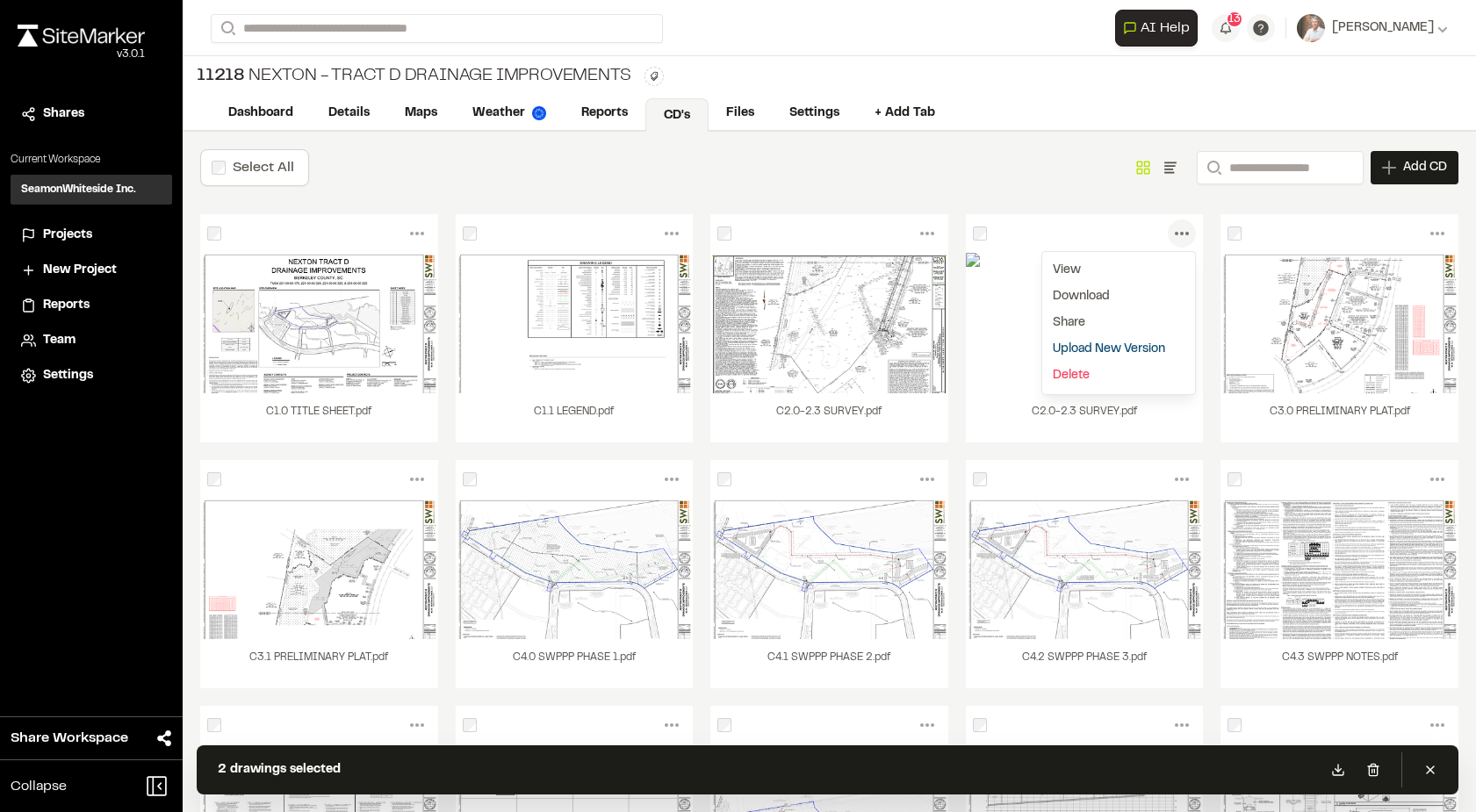
click at [1180, 232] on circle at bounding box center [1182, 233] width 4 height 4
click at [1061, 381] on link "Delete" at bounding box center [1119, 376] width 152 height 27
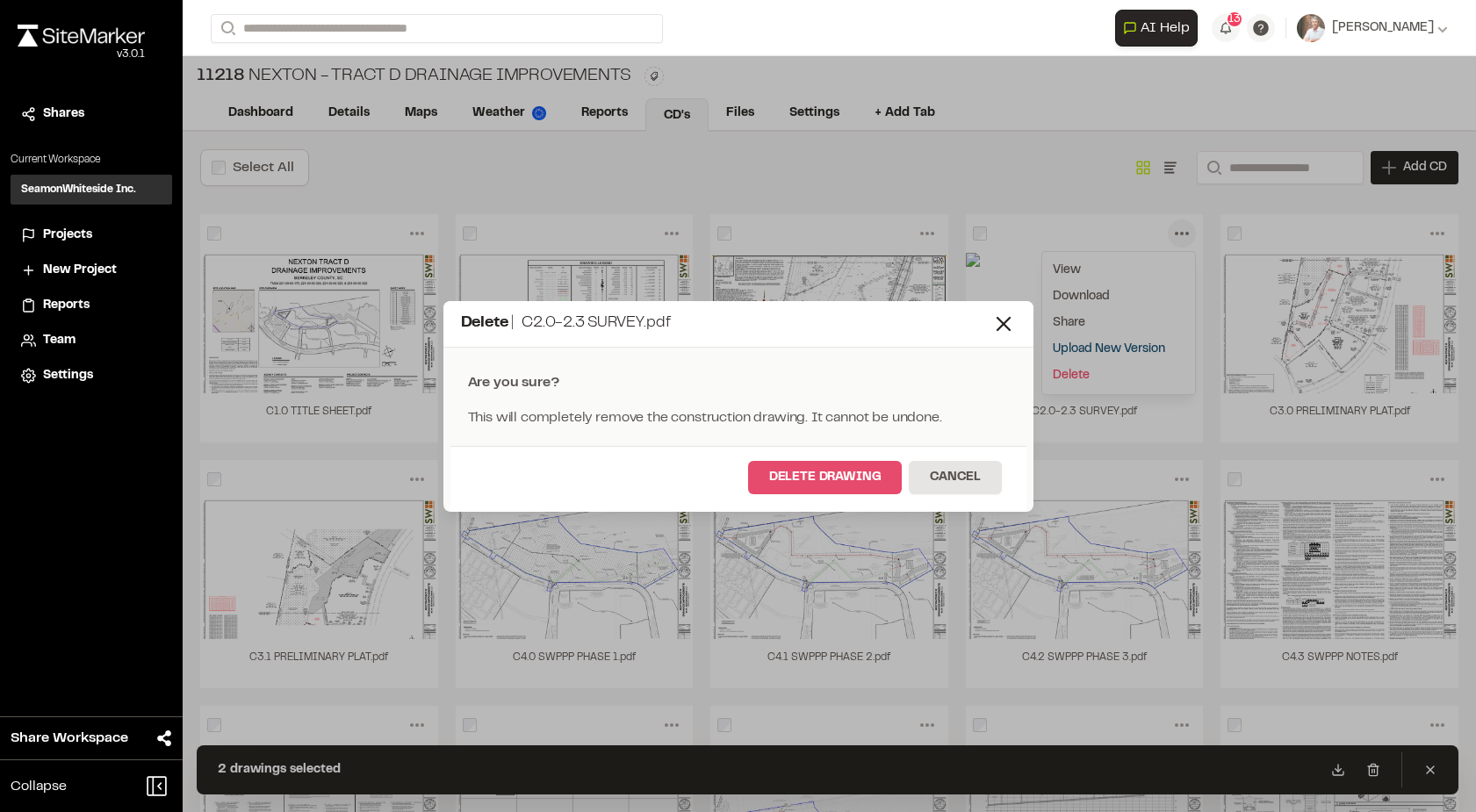
click at [830, 480] on button "Delete Drawing" at bounding box center [825, 478] width 154 height 34
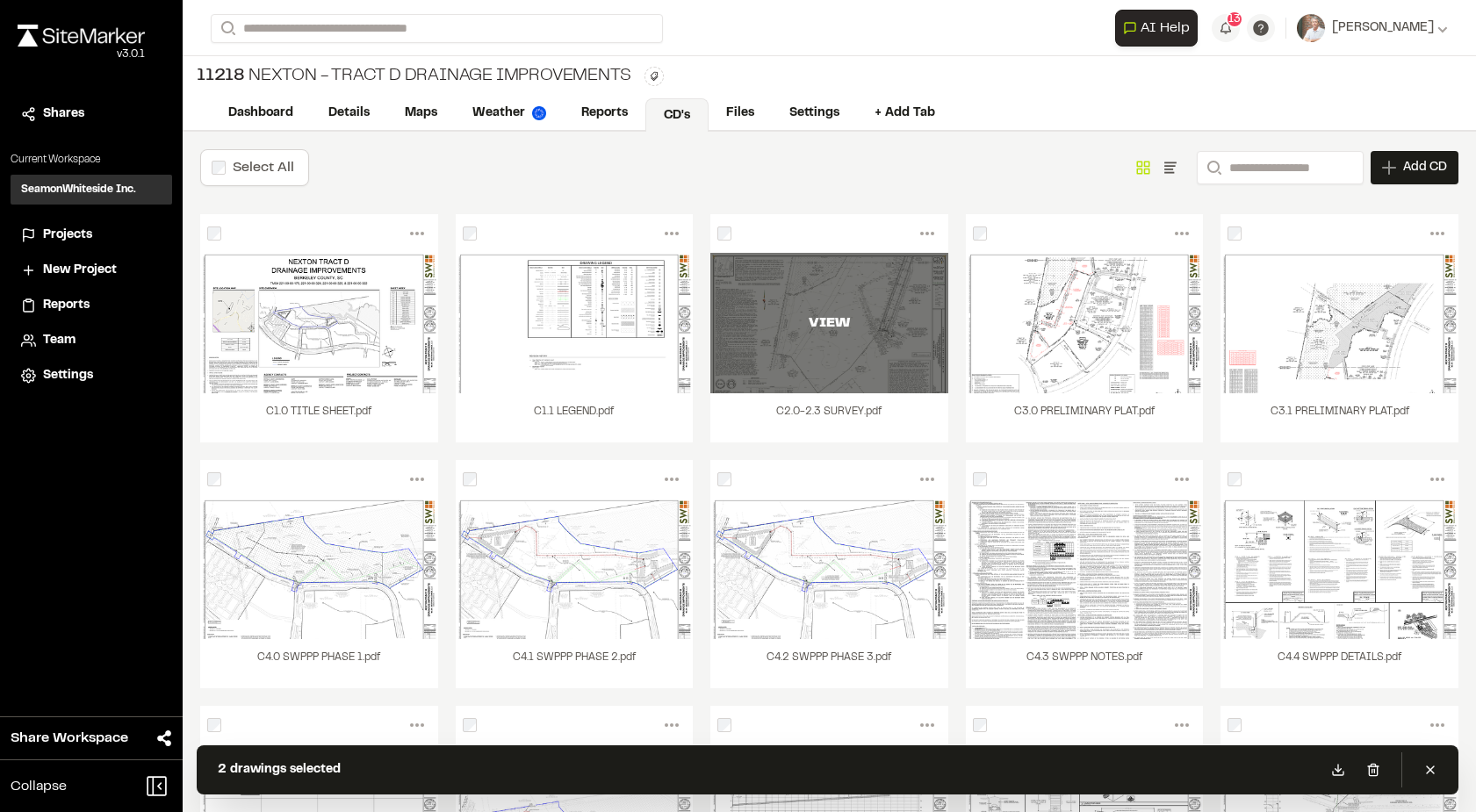
click at [841, 329] on div "VIEW" at bounding box center [829, 322] width 238 height 21
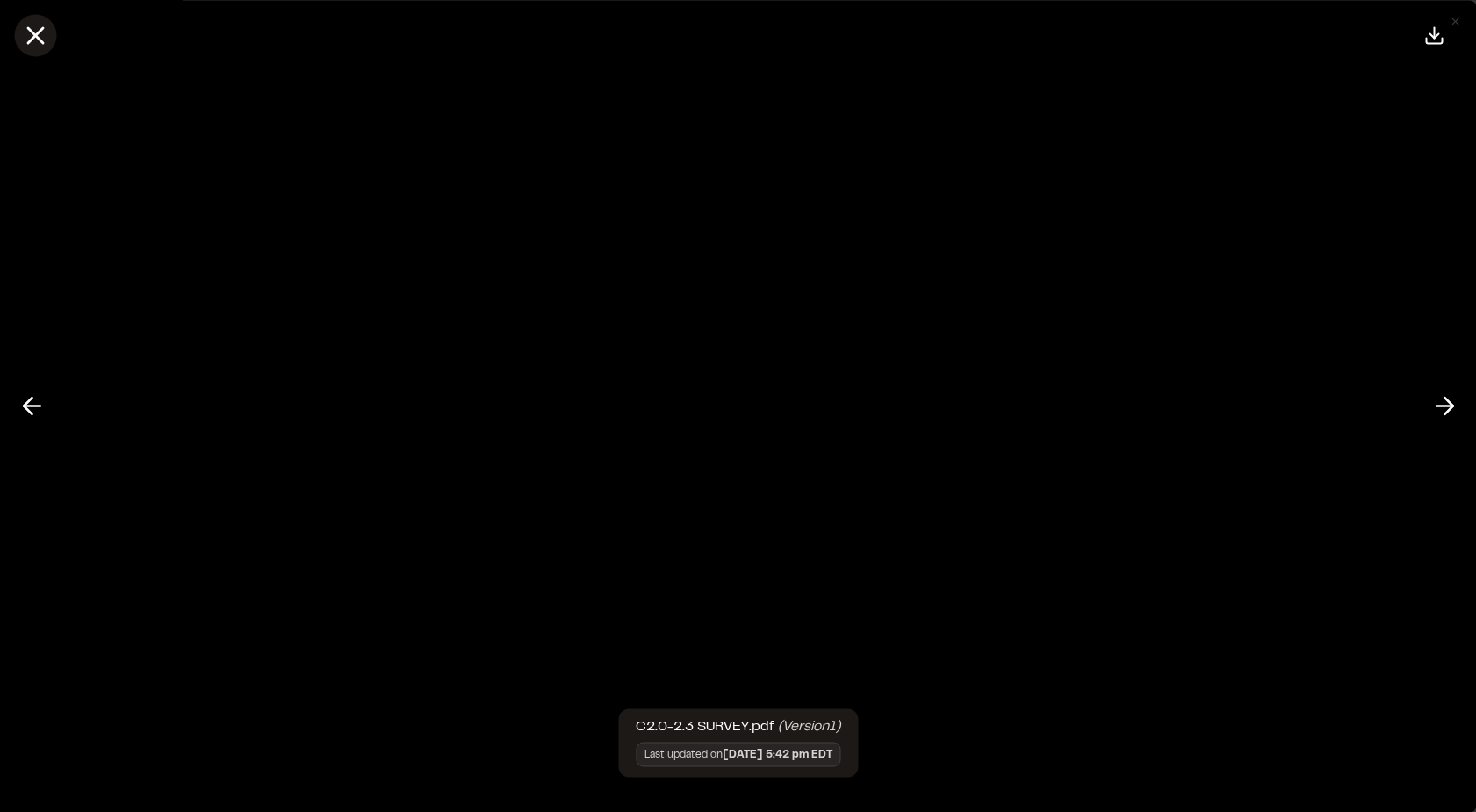
click at [42, 37] on icon at bounding box center [35, 35] width 30 height 30
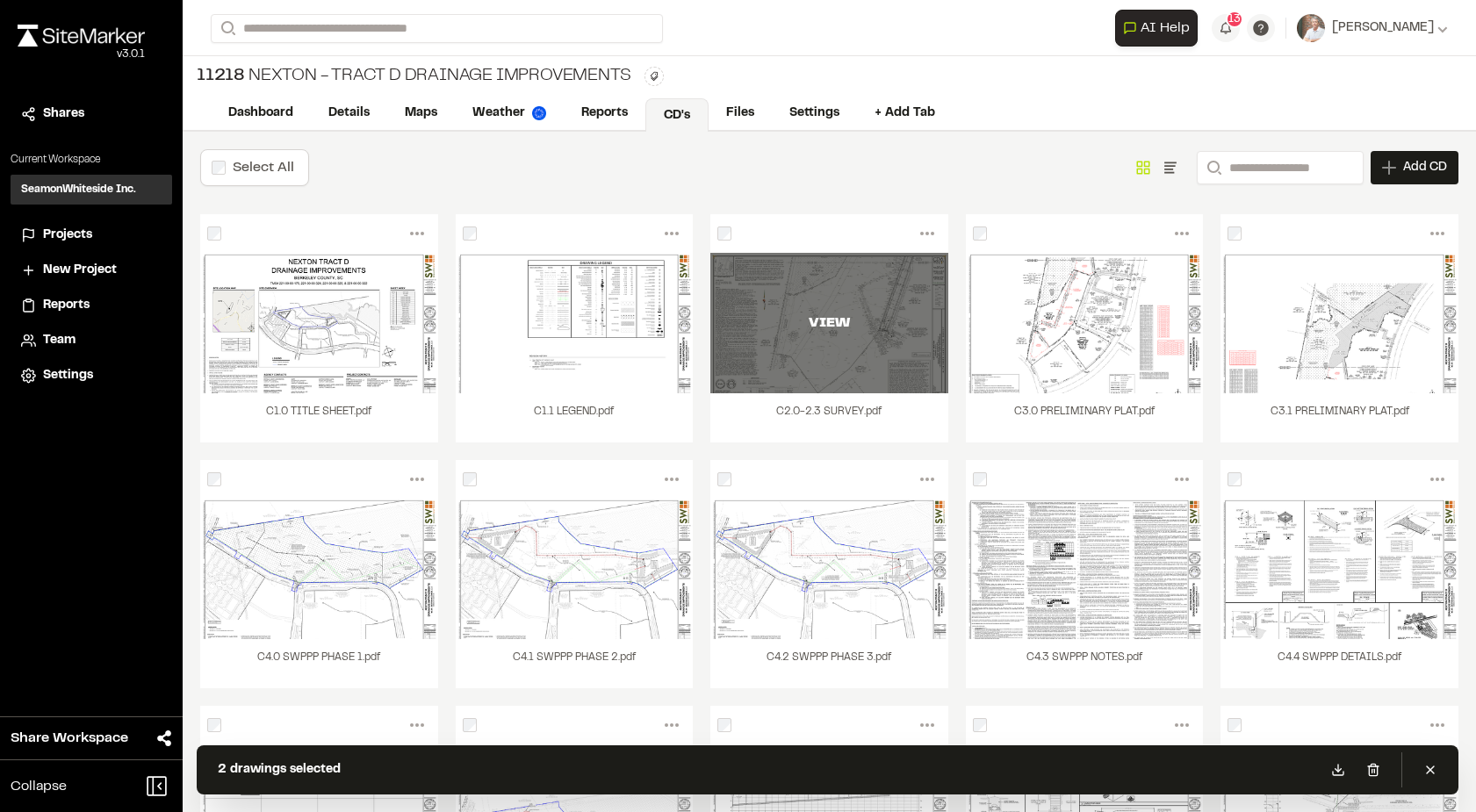
click at [805, 374] on div "VIEW" at bounding box center [829, 323] width 238 height 140
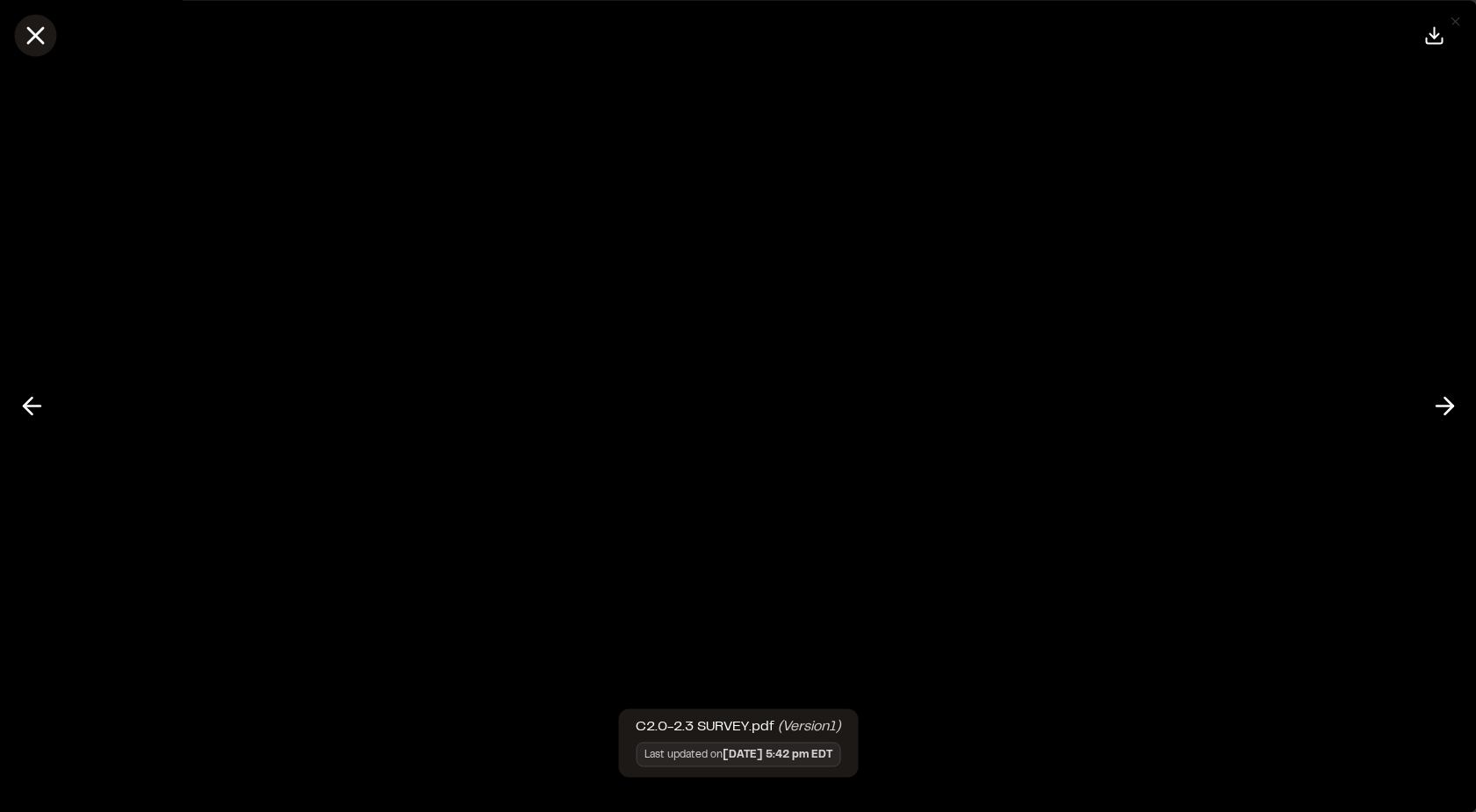
click at [43, 31] on icon at bounding box center [35, 35] width 30 height 30
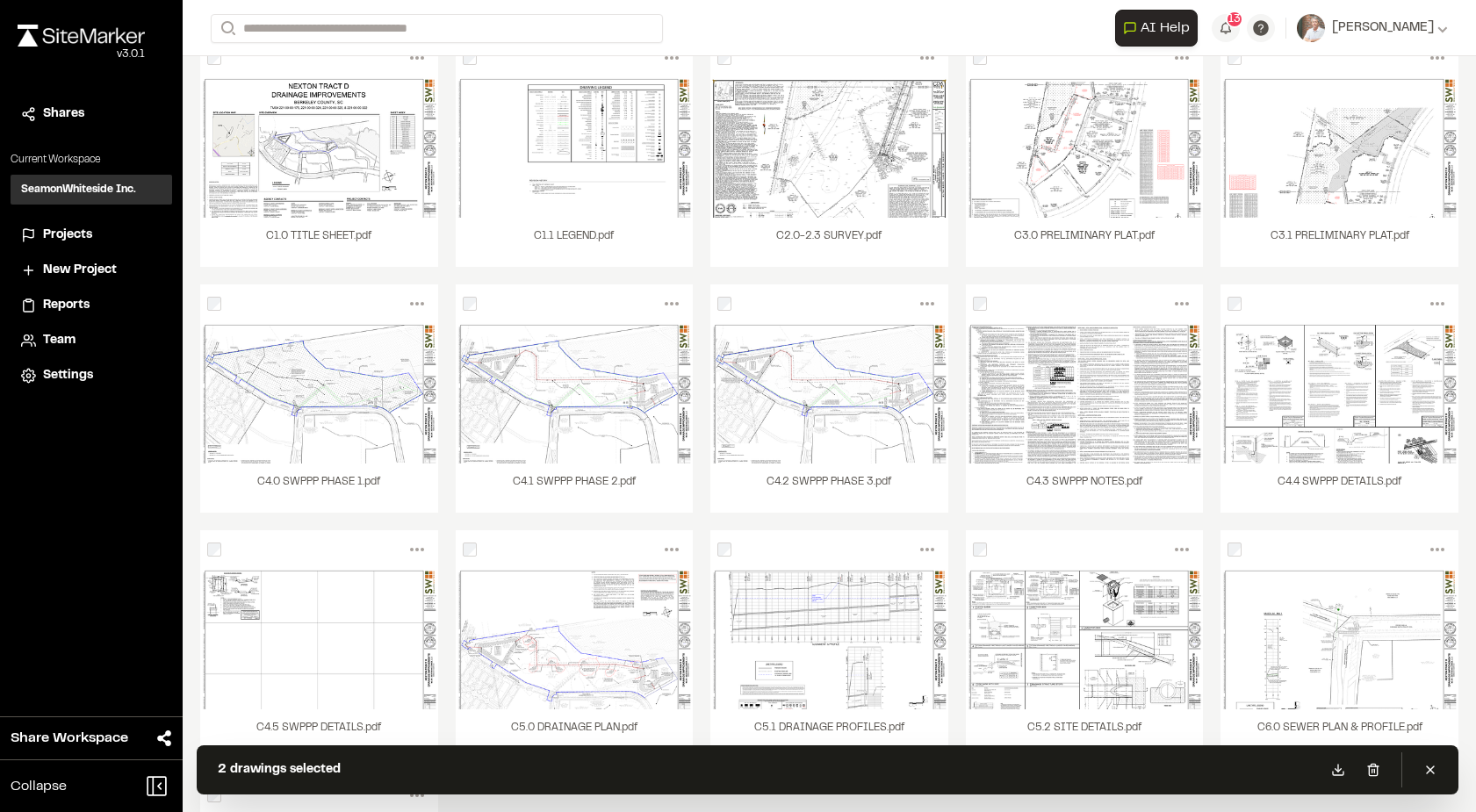
scroll to position [263, 0]
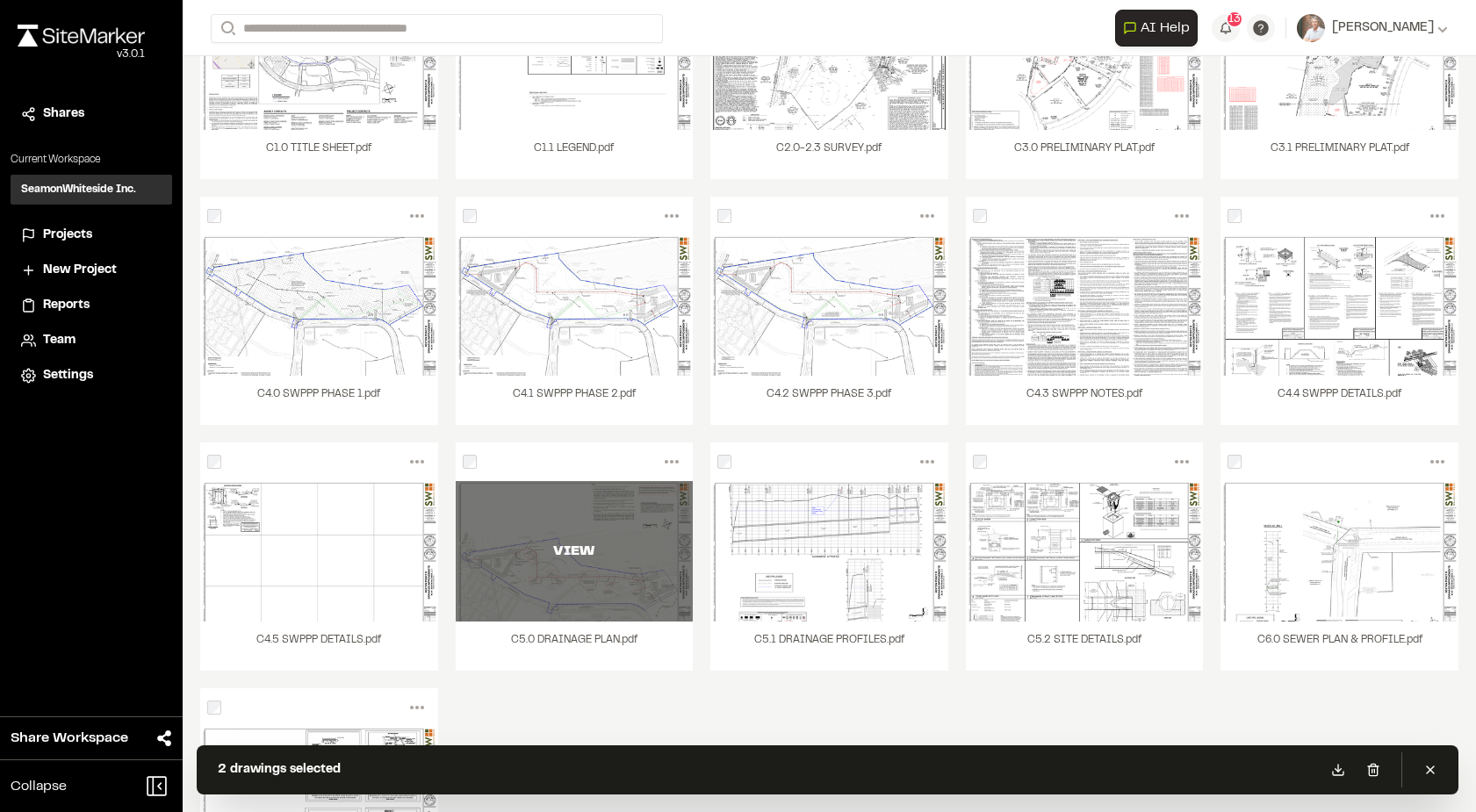
click at [606, 595] on div "VIEW" at bounding box center [575, 551] width 238 height 140
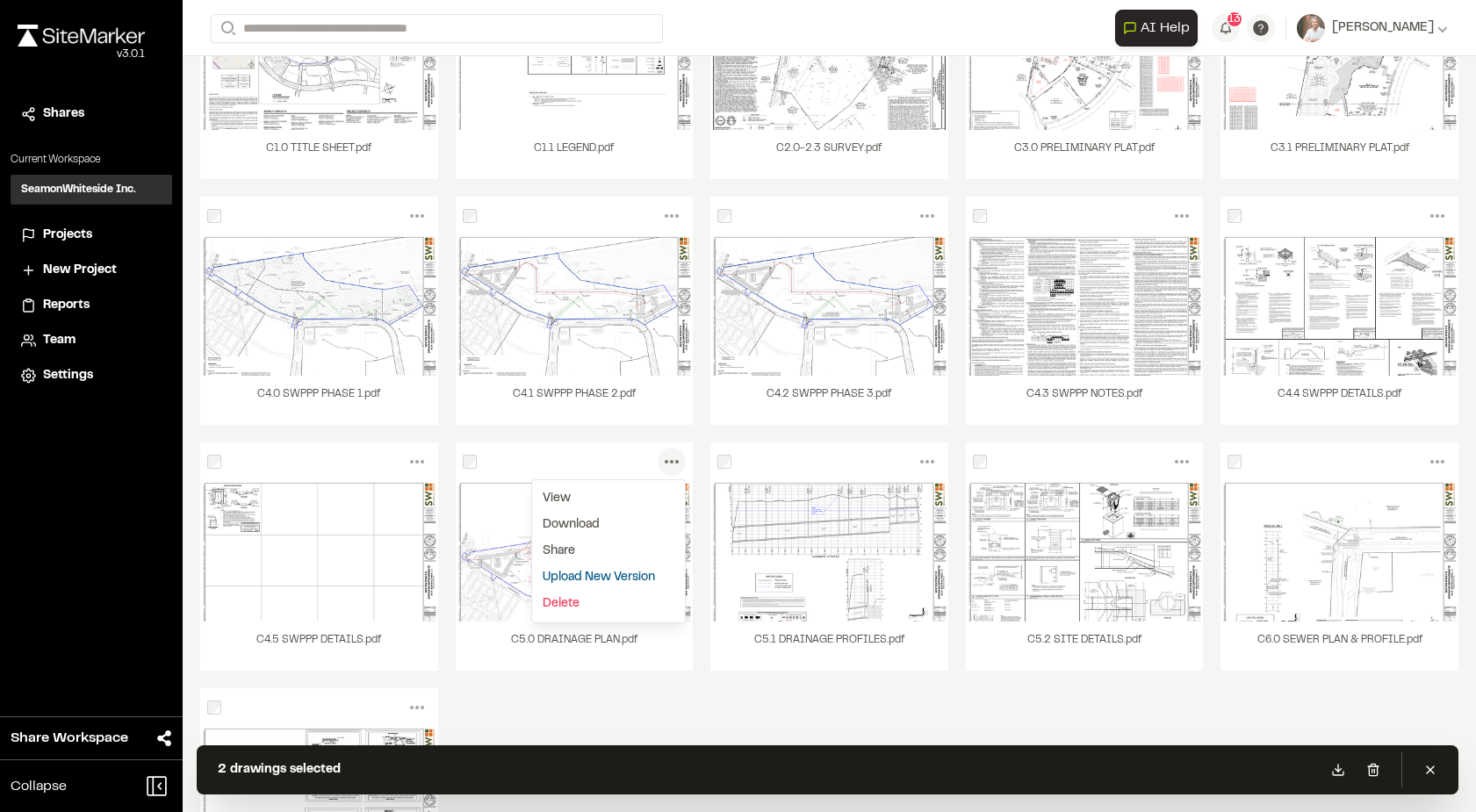
click at [559, 578] on link "Upload New Version" at bounding box center [608, 578] width 152 height 27
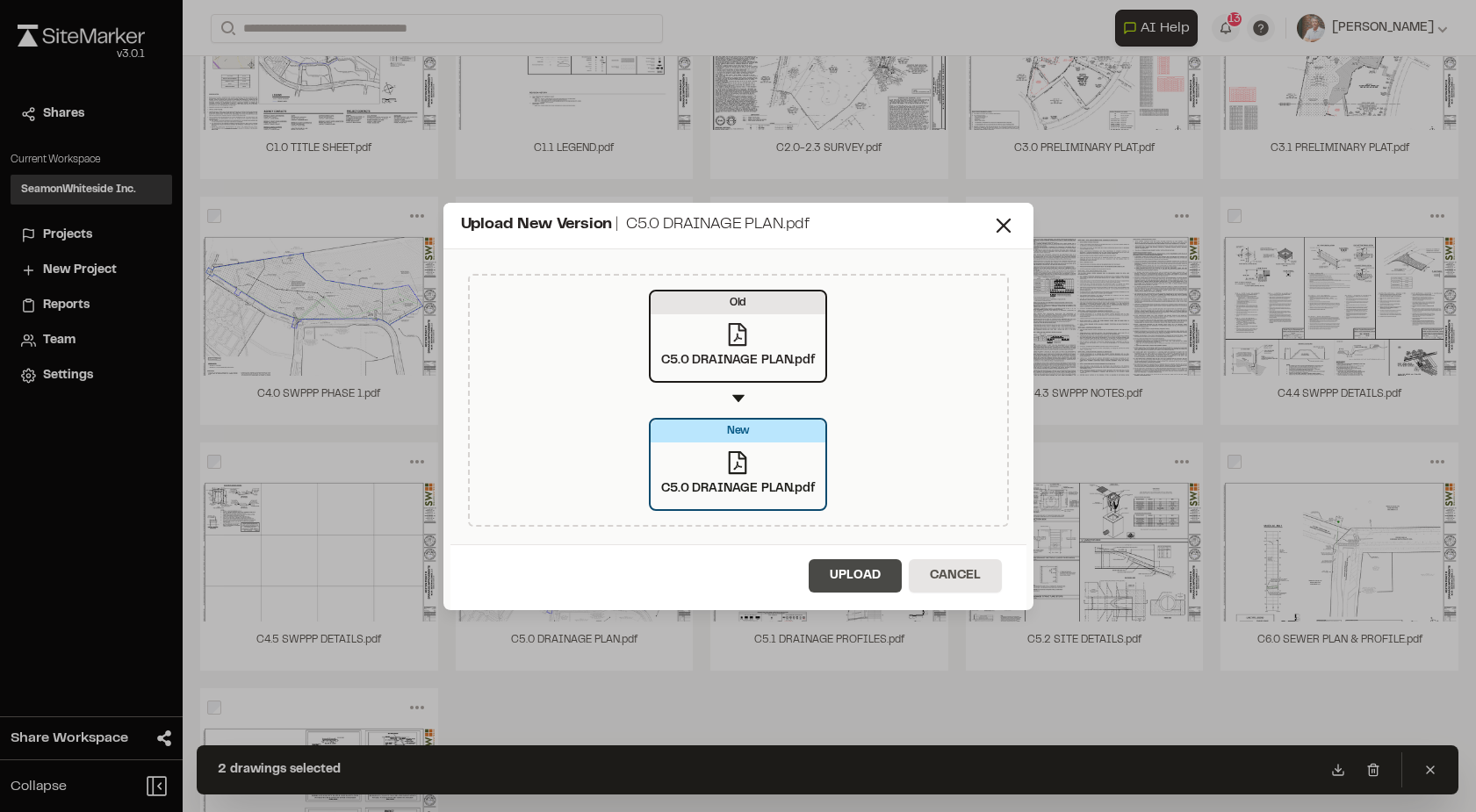
click at [855, 575] on button "Upload" at bounding box center [855, 576] width 93 height 34
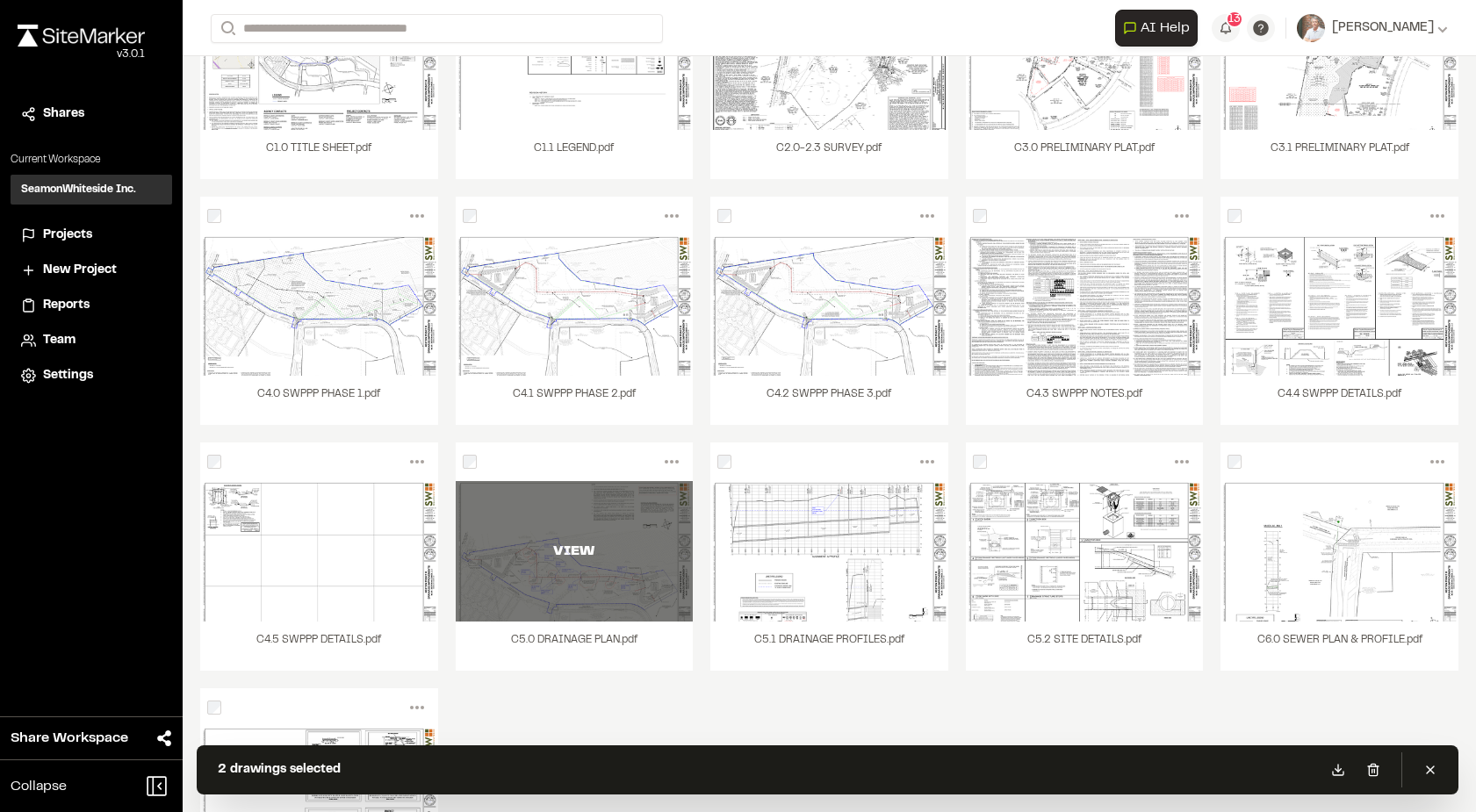
click at [552, 589] on div "VIEW" at bounding box center [575, 551] width 238 height 140
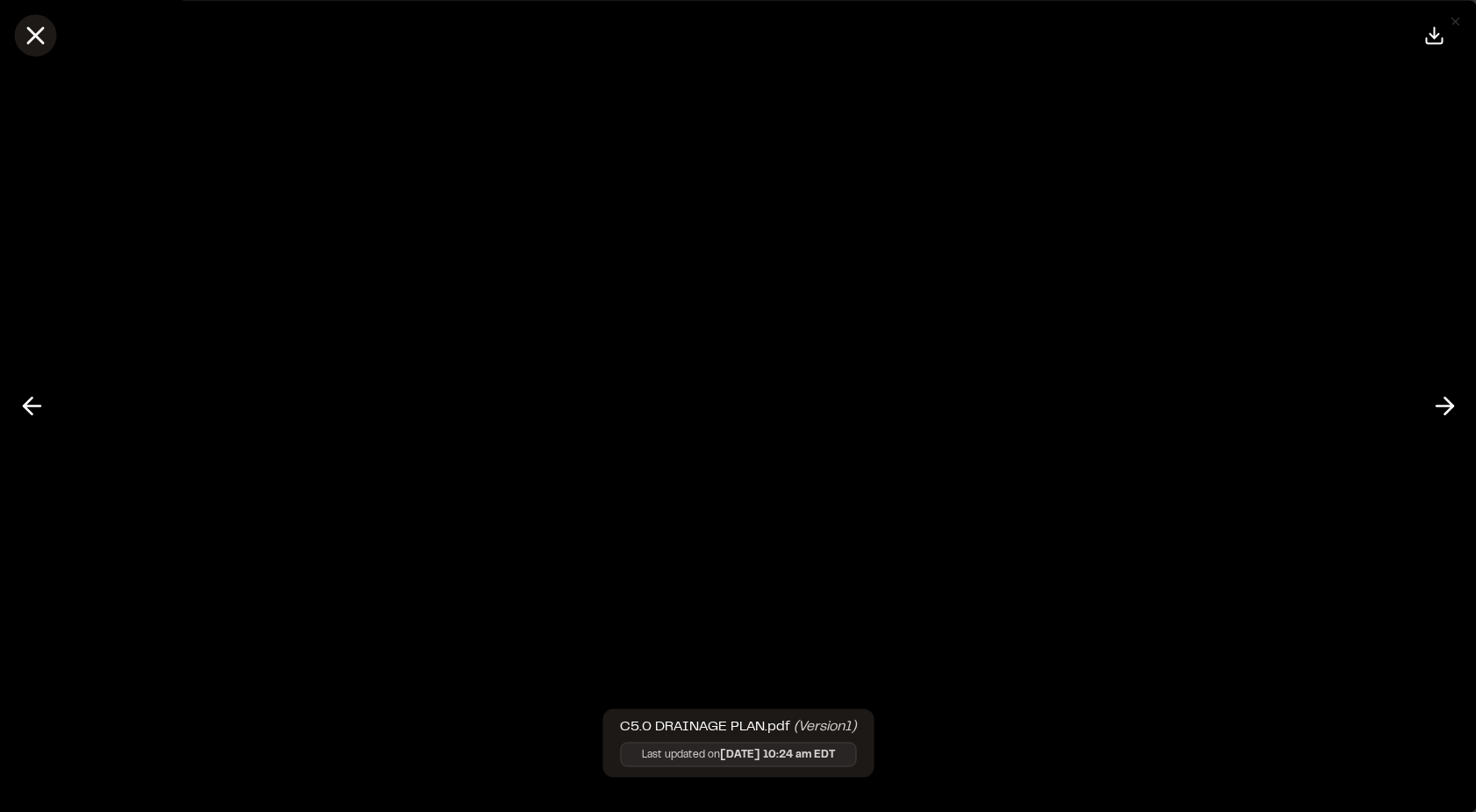
click at [42, 30] on line at bounding box center [35, 35] width 15 height 15
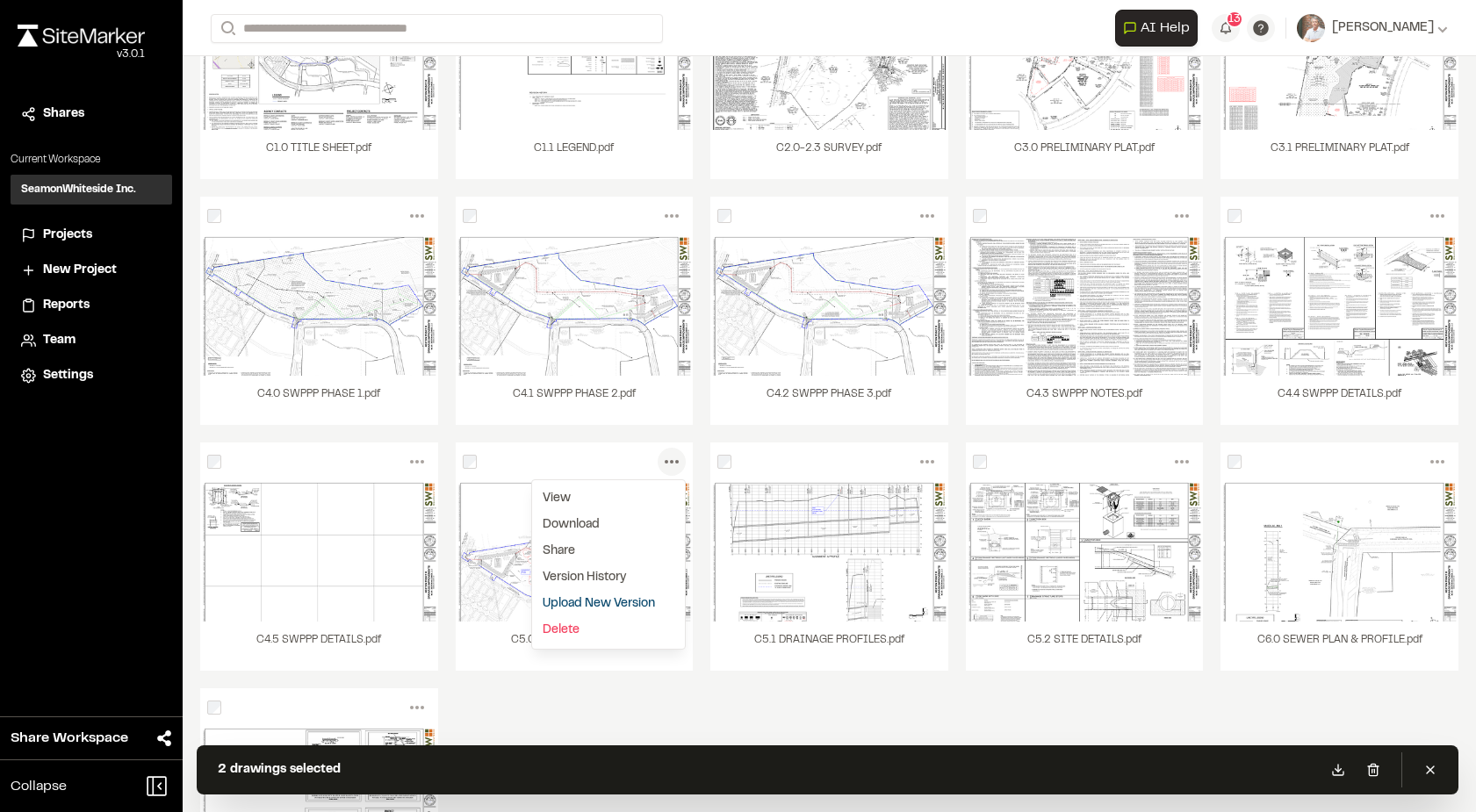
click at [586, 578] on link "Version History" at bounding box center [608, 578] width 152 height 27
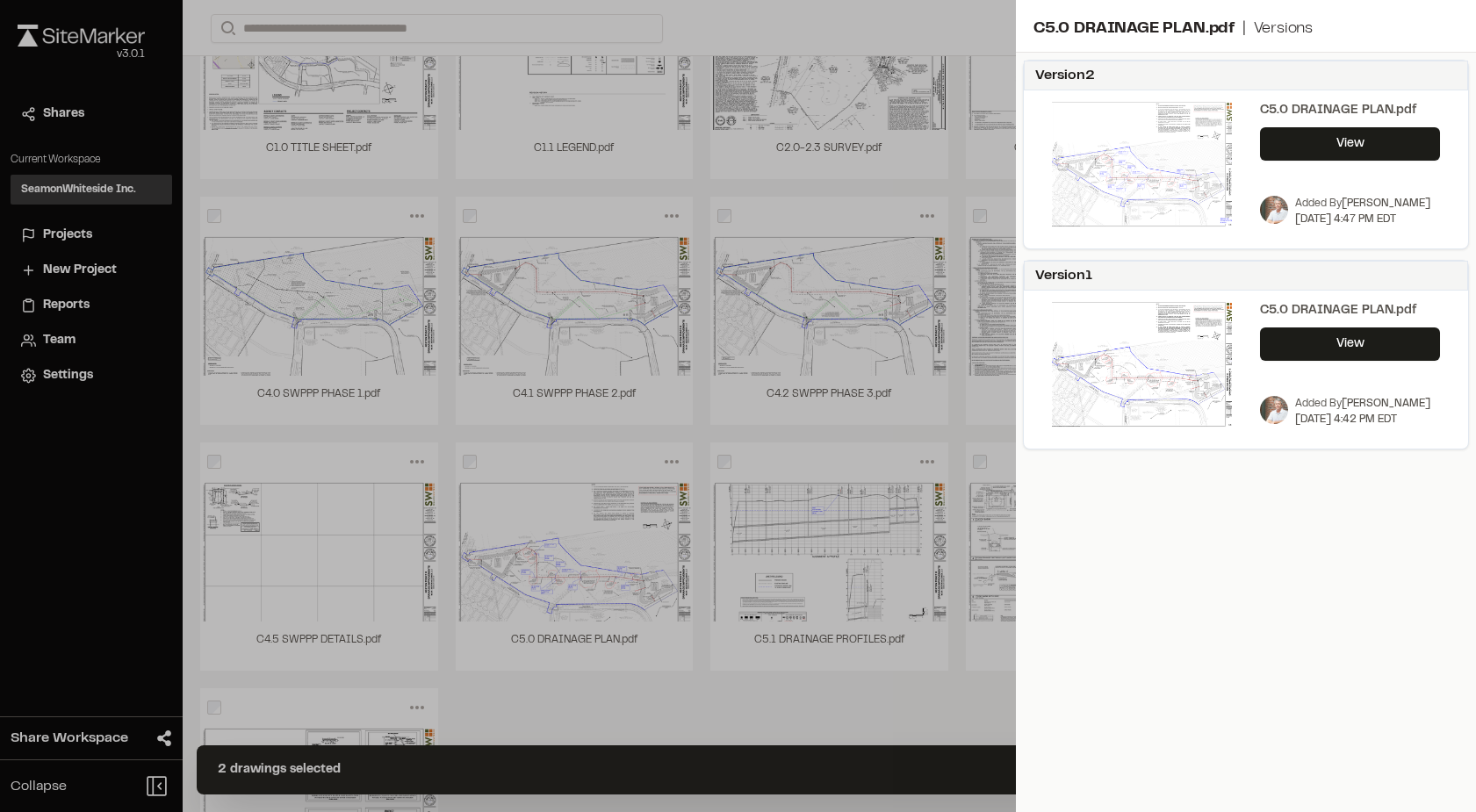
click at [1097, 156] on img at bounding box center [1142, 164] width 180 height 127
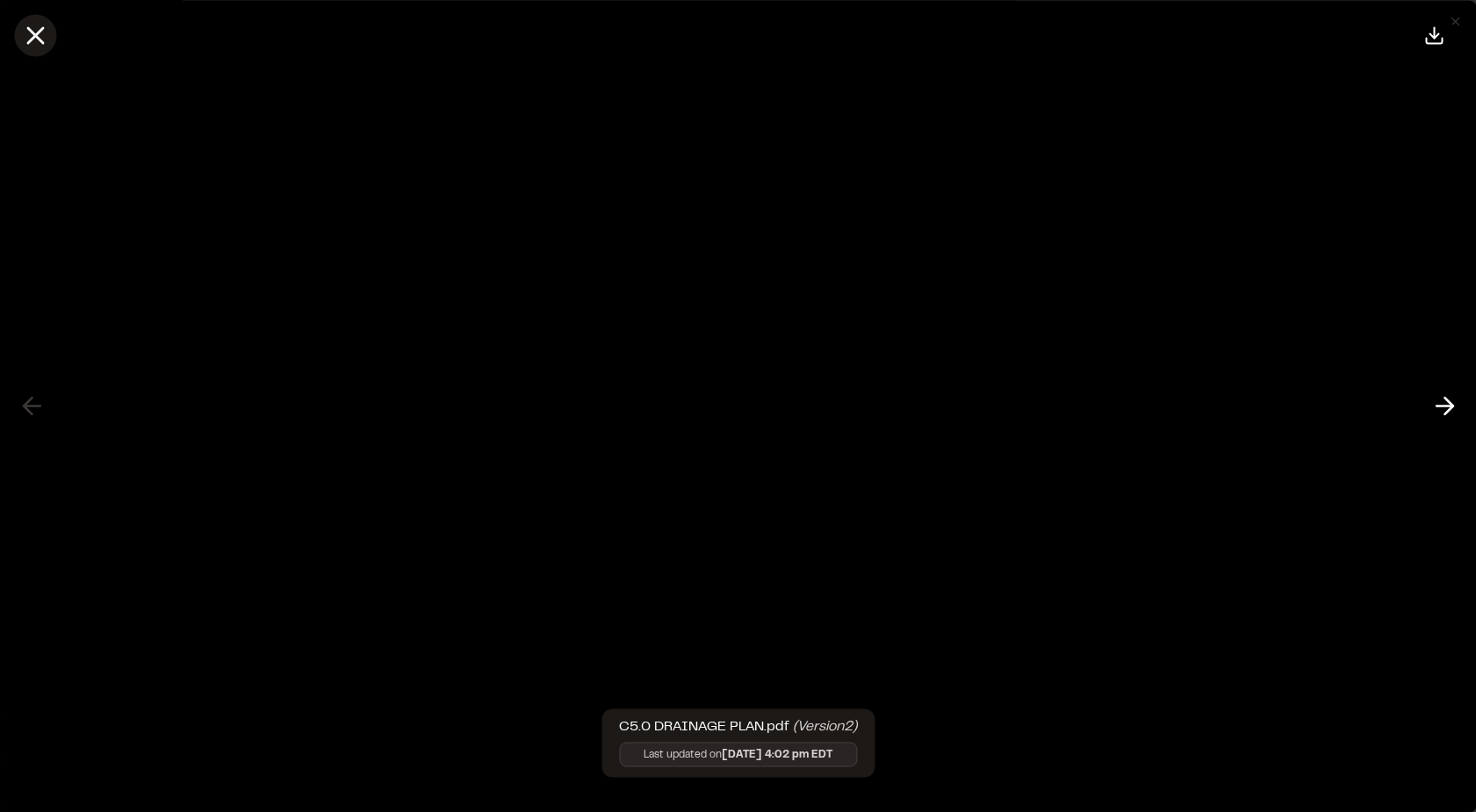
click at [40, 37] on icon at bounding box center [35, 35] width 30 height 30
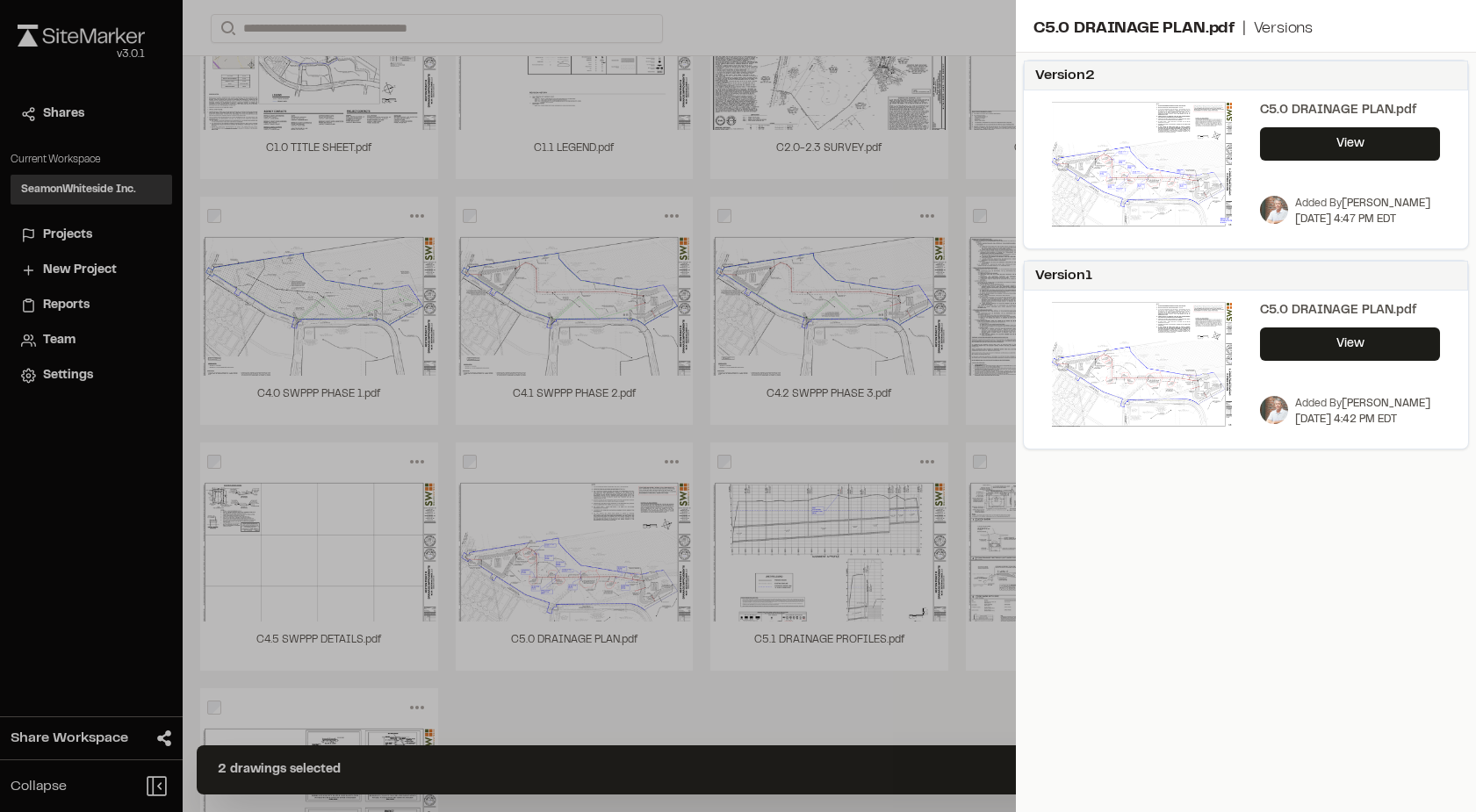
click at [1132, 523] on div "Version 2 C5.0 DRAINAGE PLAN.pdf View Added By [PERSON_NAME] [DATE] 4:47 PM EDT…" at bounding box center [1245, 458] width 460 height 812
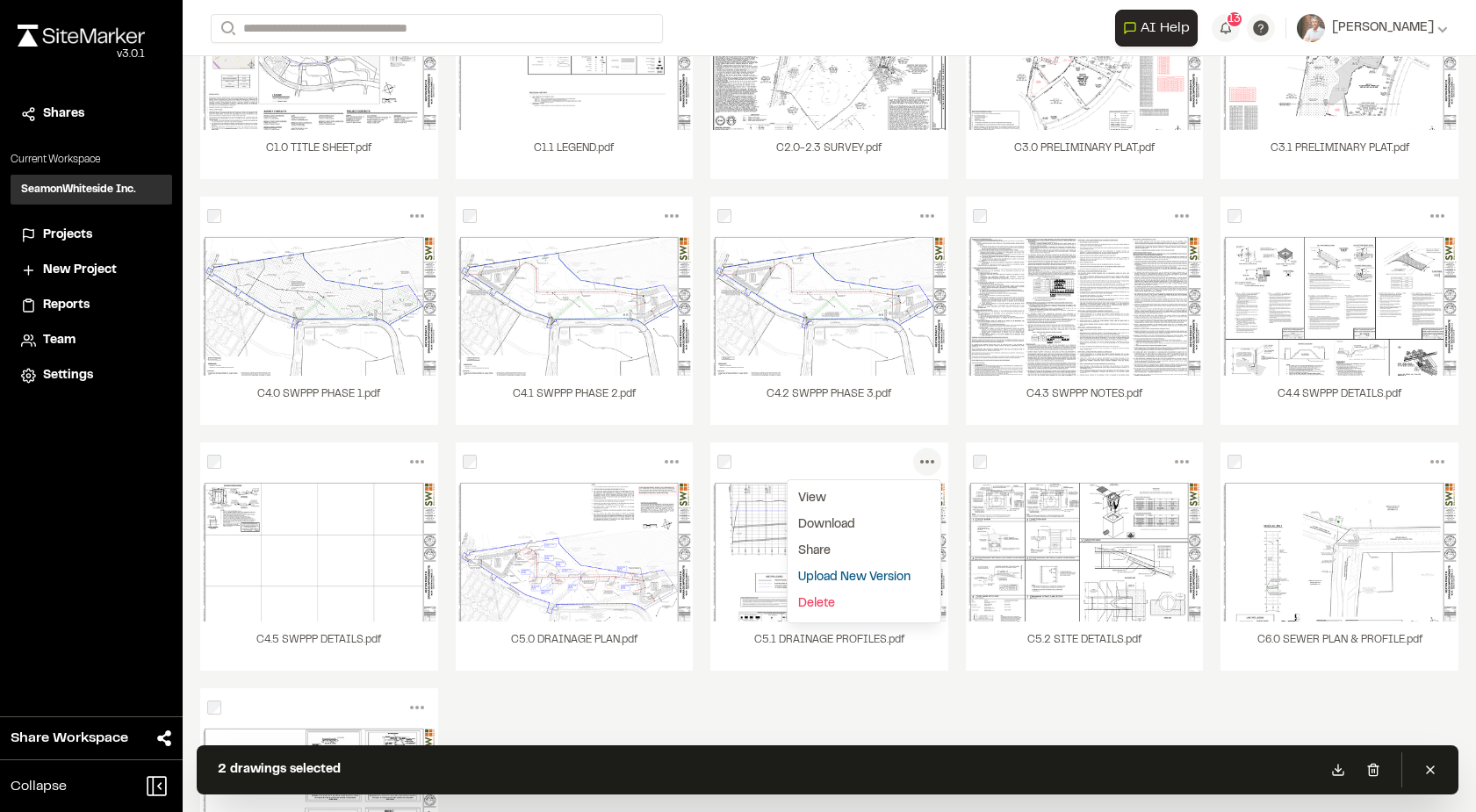
click at [863, 573] on link "Upload New Version" at bounding box center [864, 578] width 152 height 27
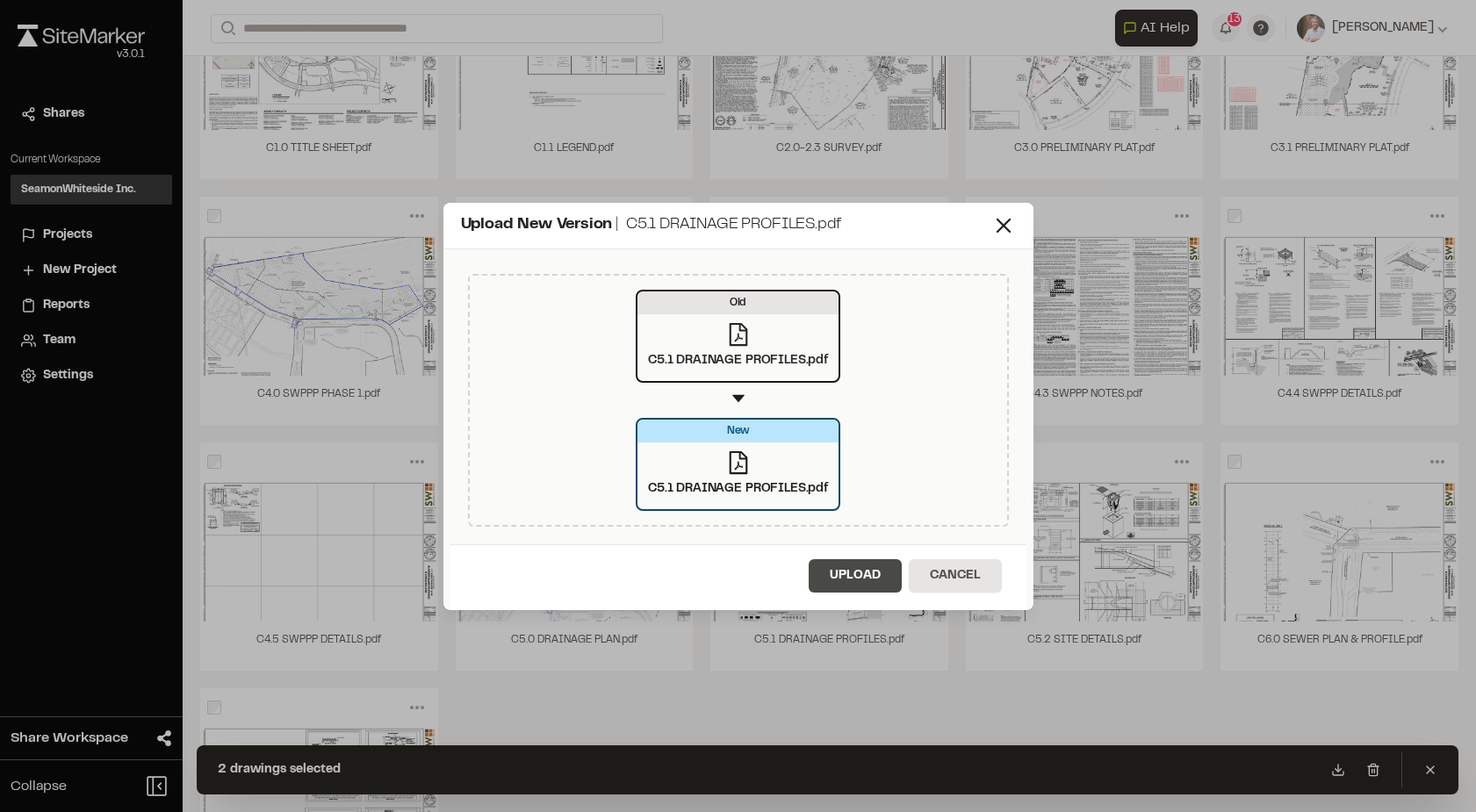
click at [855, 577] on button "Upload" at bounding box center [855, 576] width 93 height 34
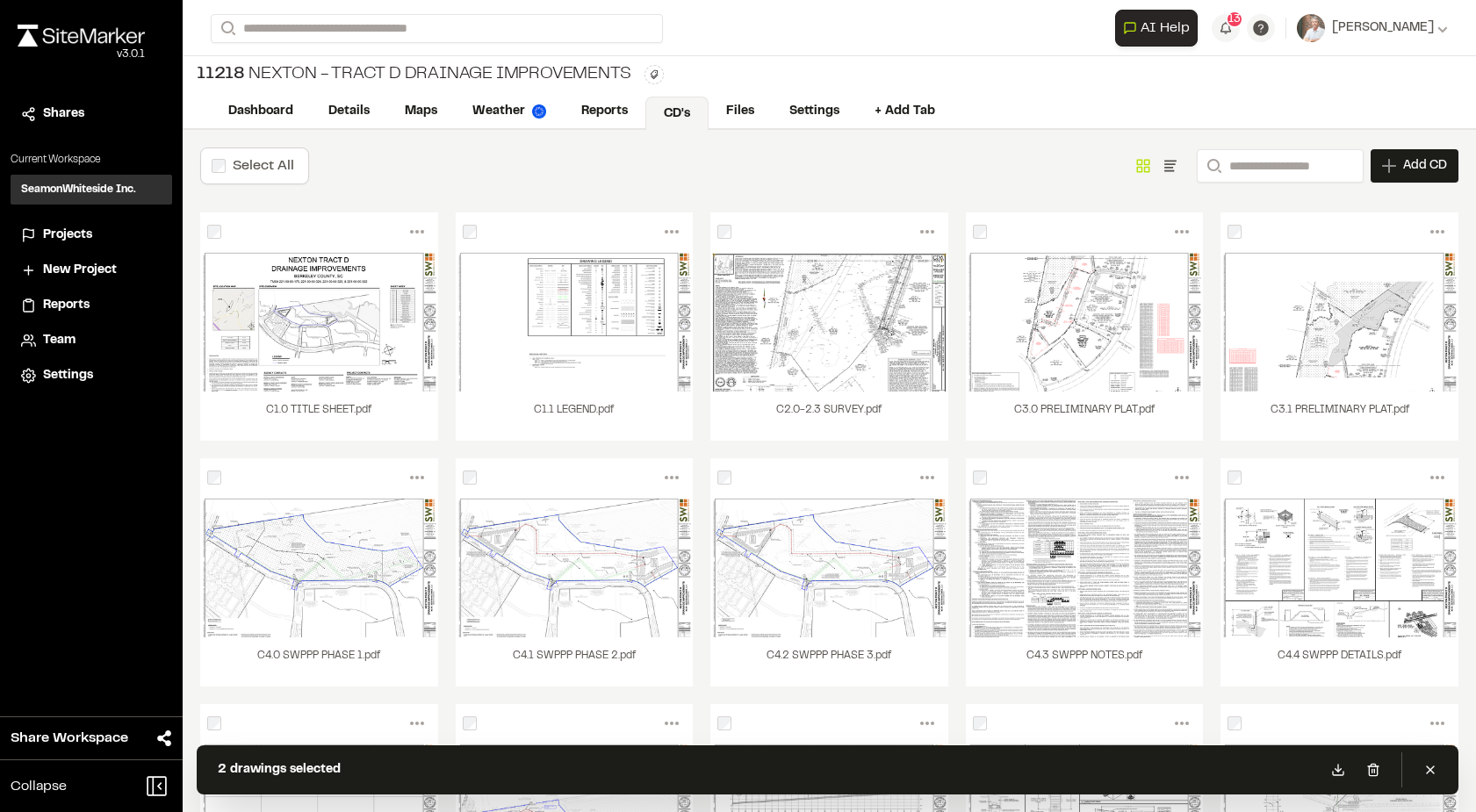
scroll to position [0, 0]
